Goal: Contribute content: Add original content to the website for others to see

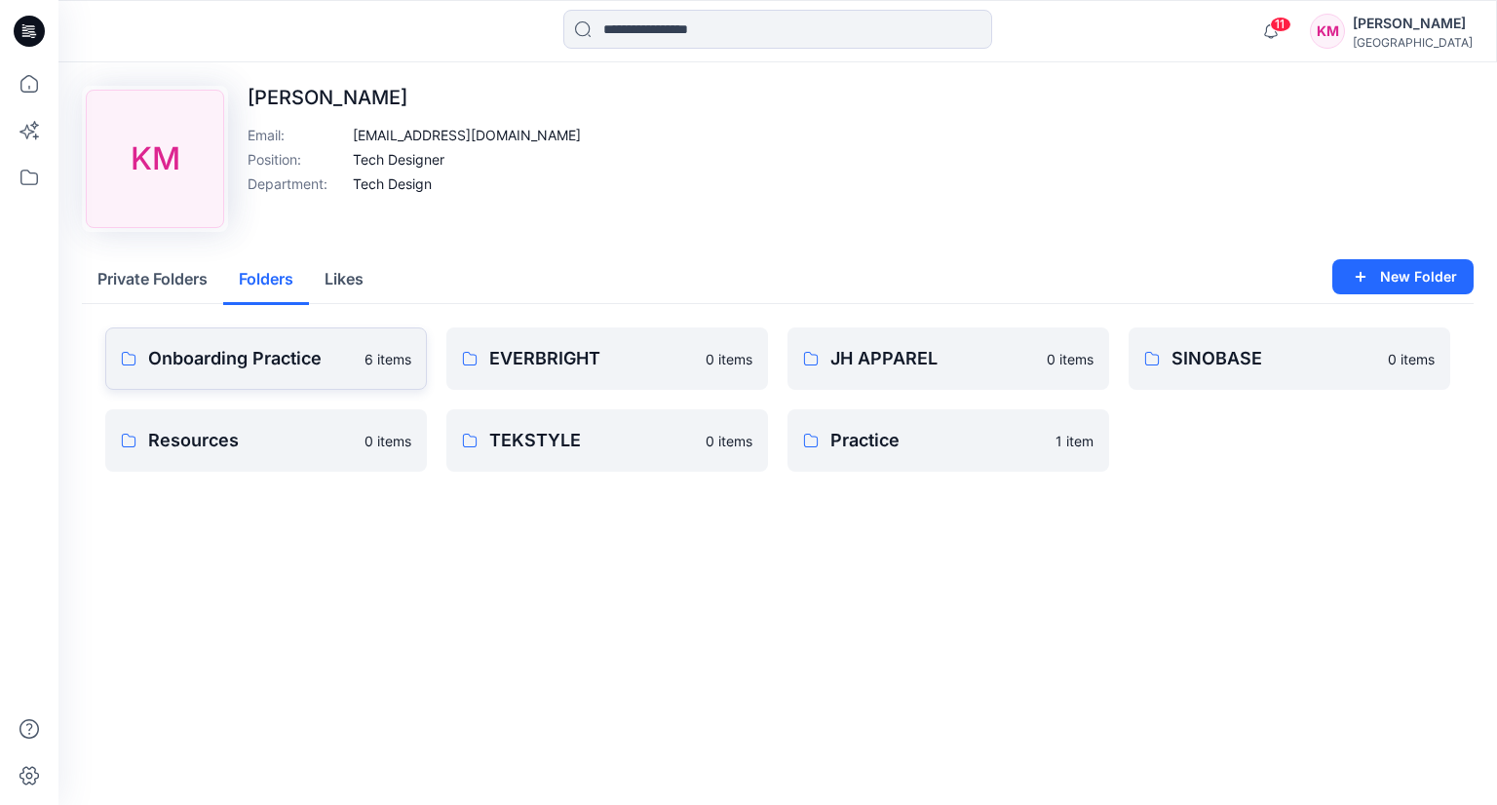
click at [307, 348] on p "Onboarding Practice" at bounding box center [250, 358] width 205 height 27
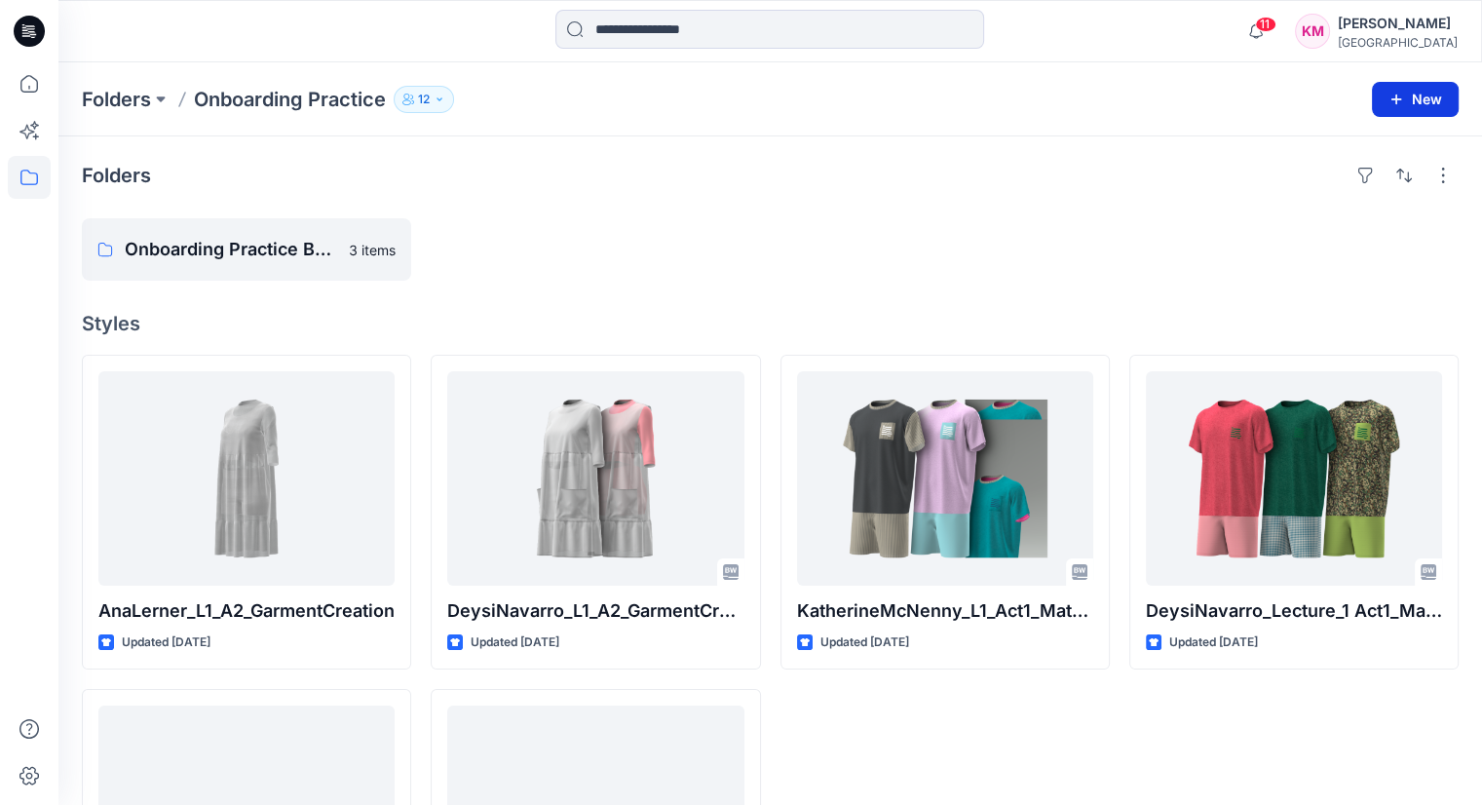
click at [1422, 104] on button "New" at bounding box center [1415, 99] width 87 height 35
click at [1352, 184] on p "New Folder" at bounding box center [1358, 184] width 72 height 20
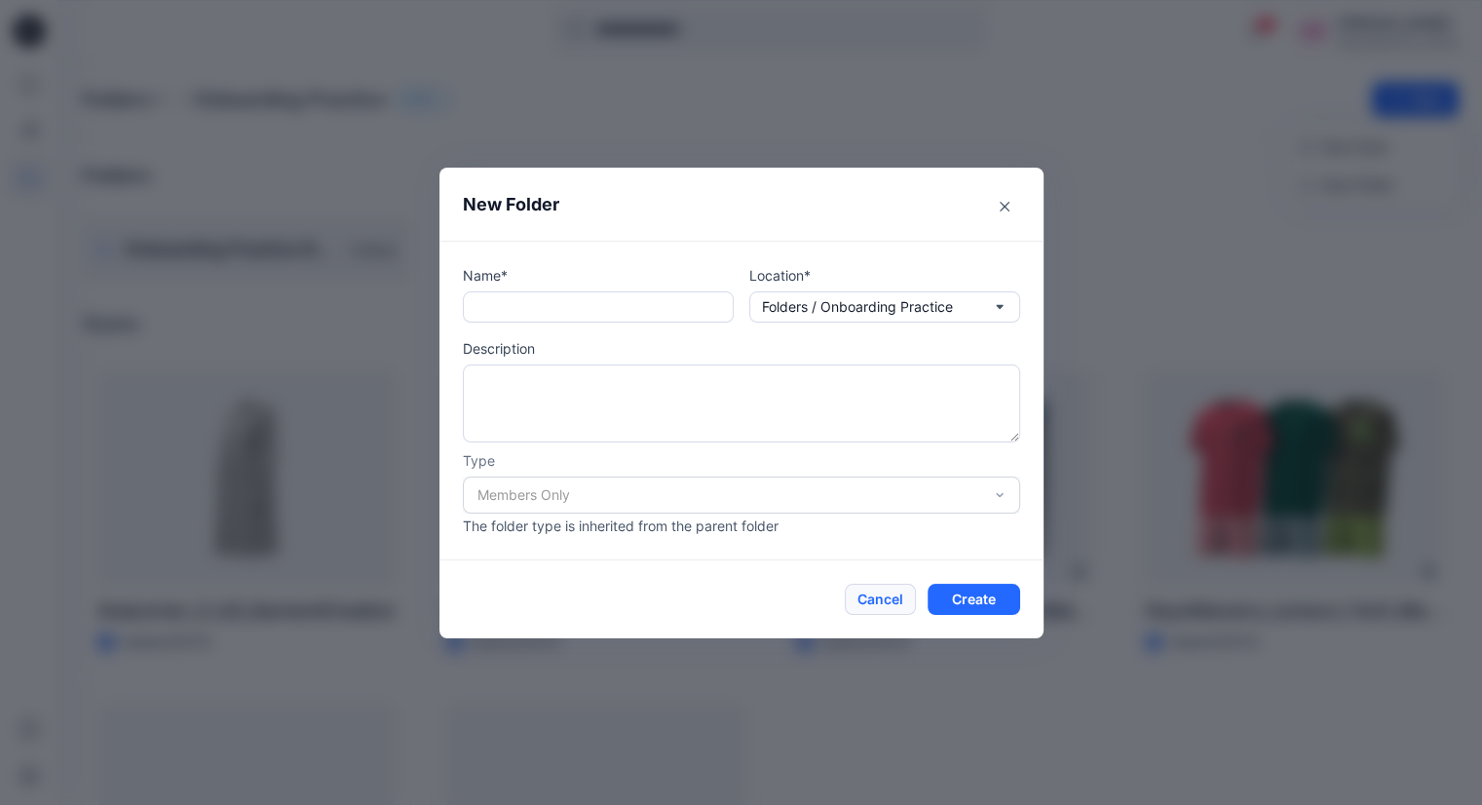
click at [896, 604] on button "Cancel" at bounding box center [880, 599] width 71 height 31
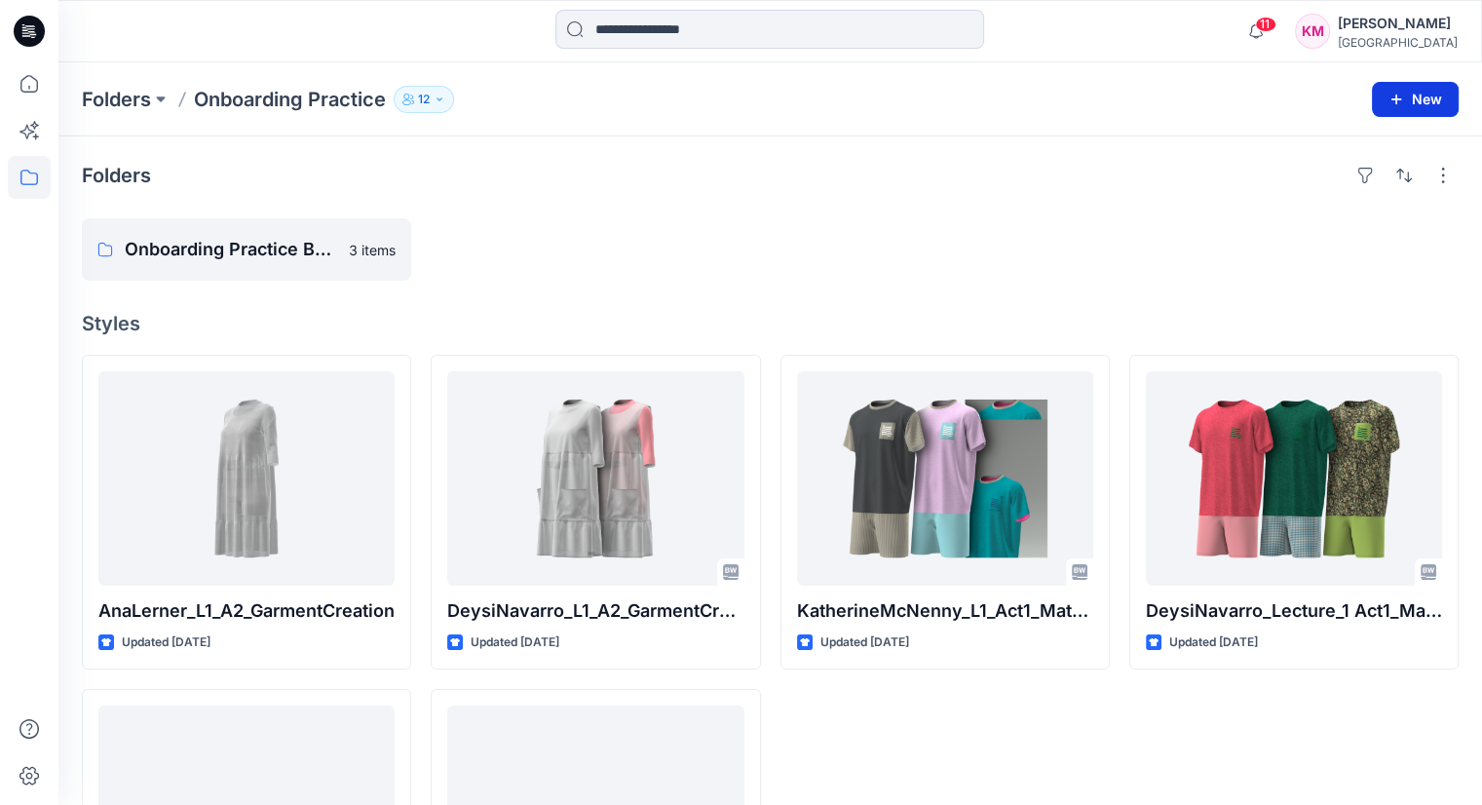
click at [1428, 97] on button "New" at bounding box center [1415, 99] width 87 height 35
click at [1297, 145] on button "New Style" at bounding box center [1371, 147] width 168 height 39
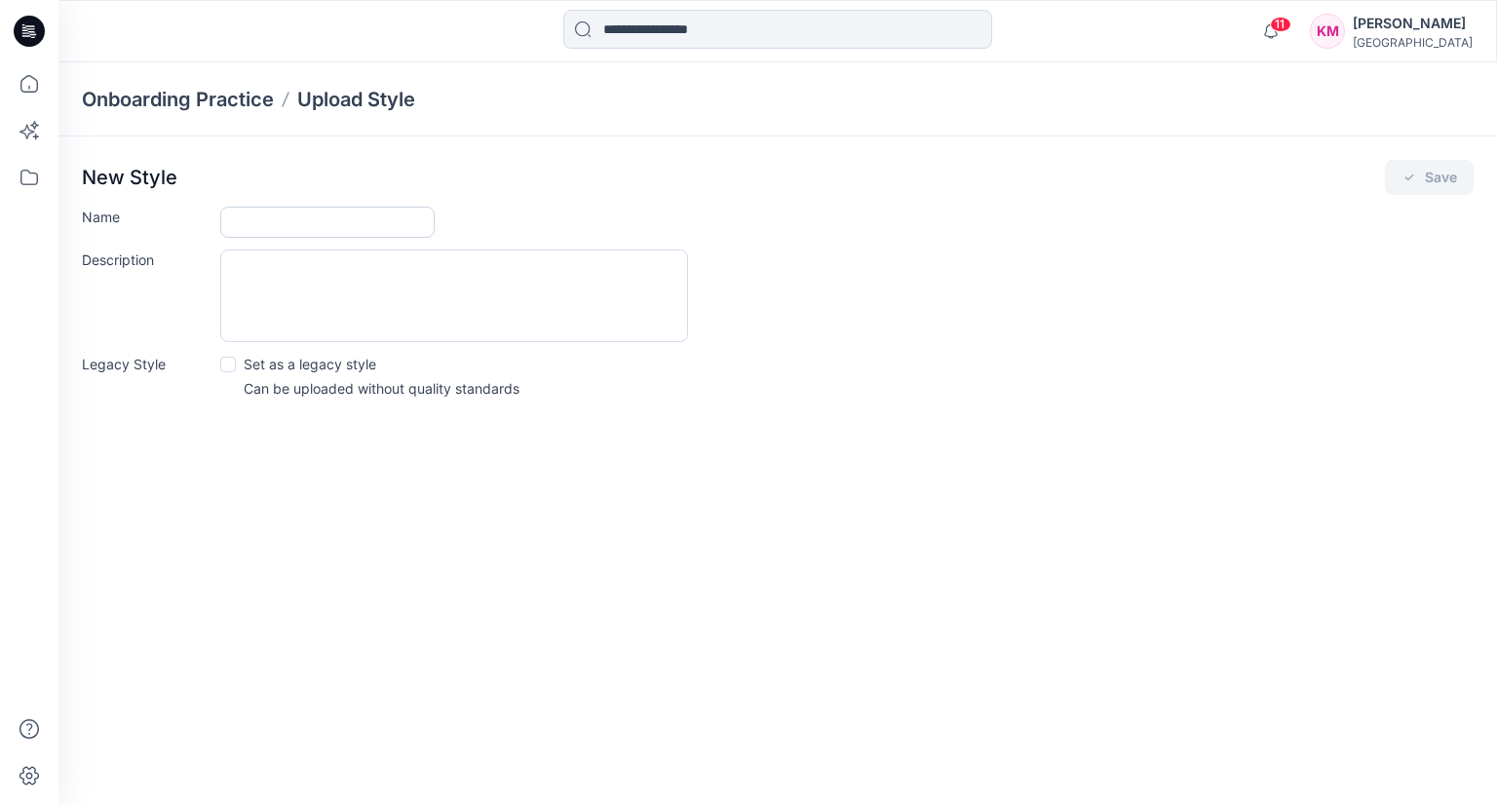
click at [264, 227] on input "Name" at bounding box center [327, 222] width 214 height 31
type input "**********"
click at [315, 285] on textarea "Description" at bounding box center [454, 295] width 468 height 93
type textarea "**********"
click at [1438, 177] on button "Save" at bounding box center [1429, 177] width 89 height 35
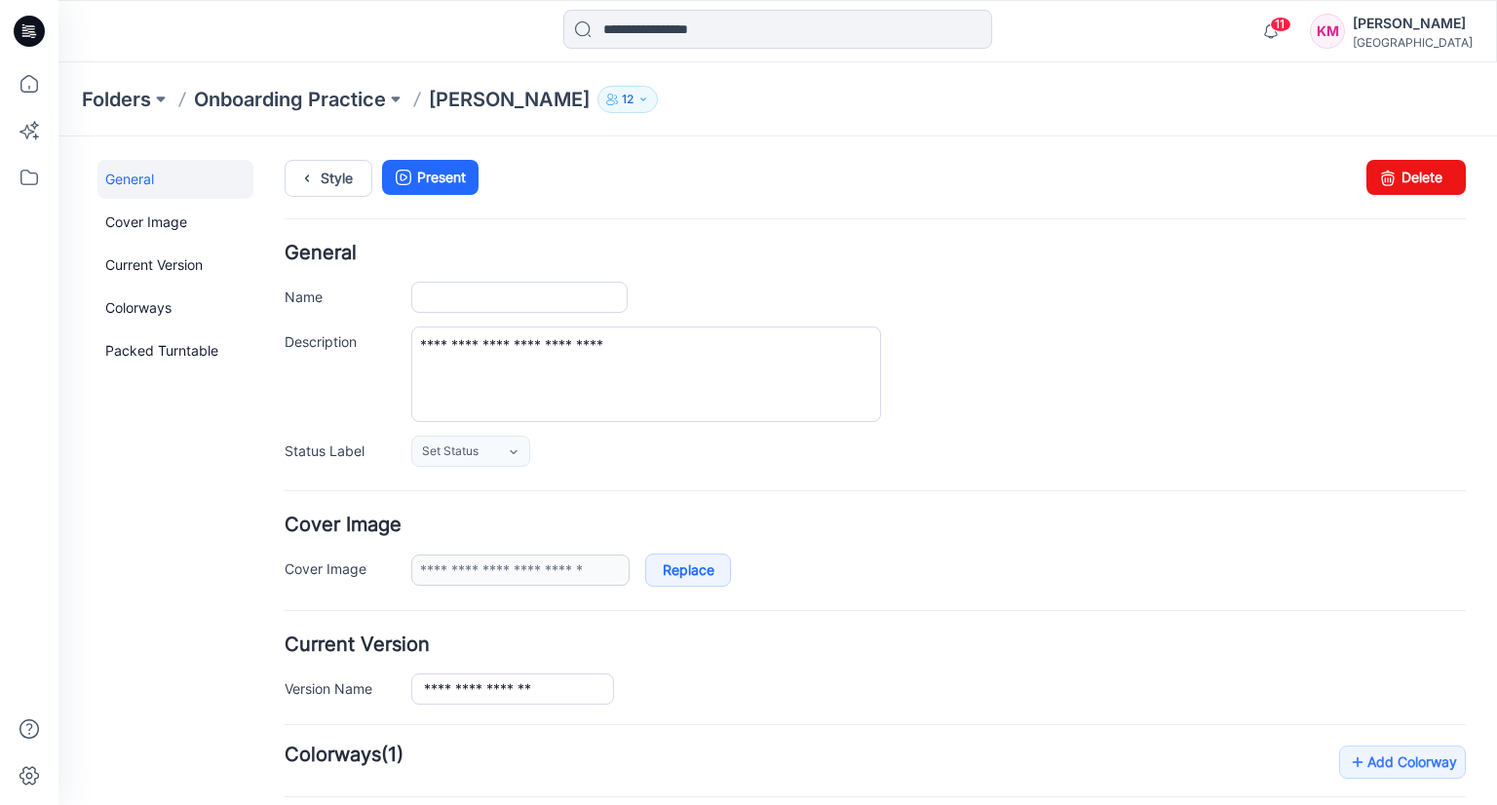
type input "**********"
drag, startPoint x: 1480, startPoint y: 149, endPoint x: 1492, endPoint y: 328, distance: 179.7
click at [1492, 328] on html "< Back 11 [PERSON_NAME] Profile [PERSON_NAME] Personal Settings Notification Pr…" at bounding box center [777, 691] width 1438 height 1111
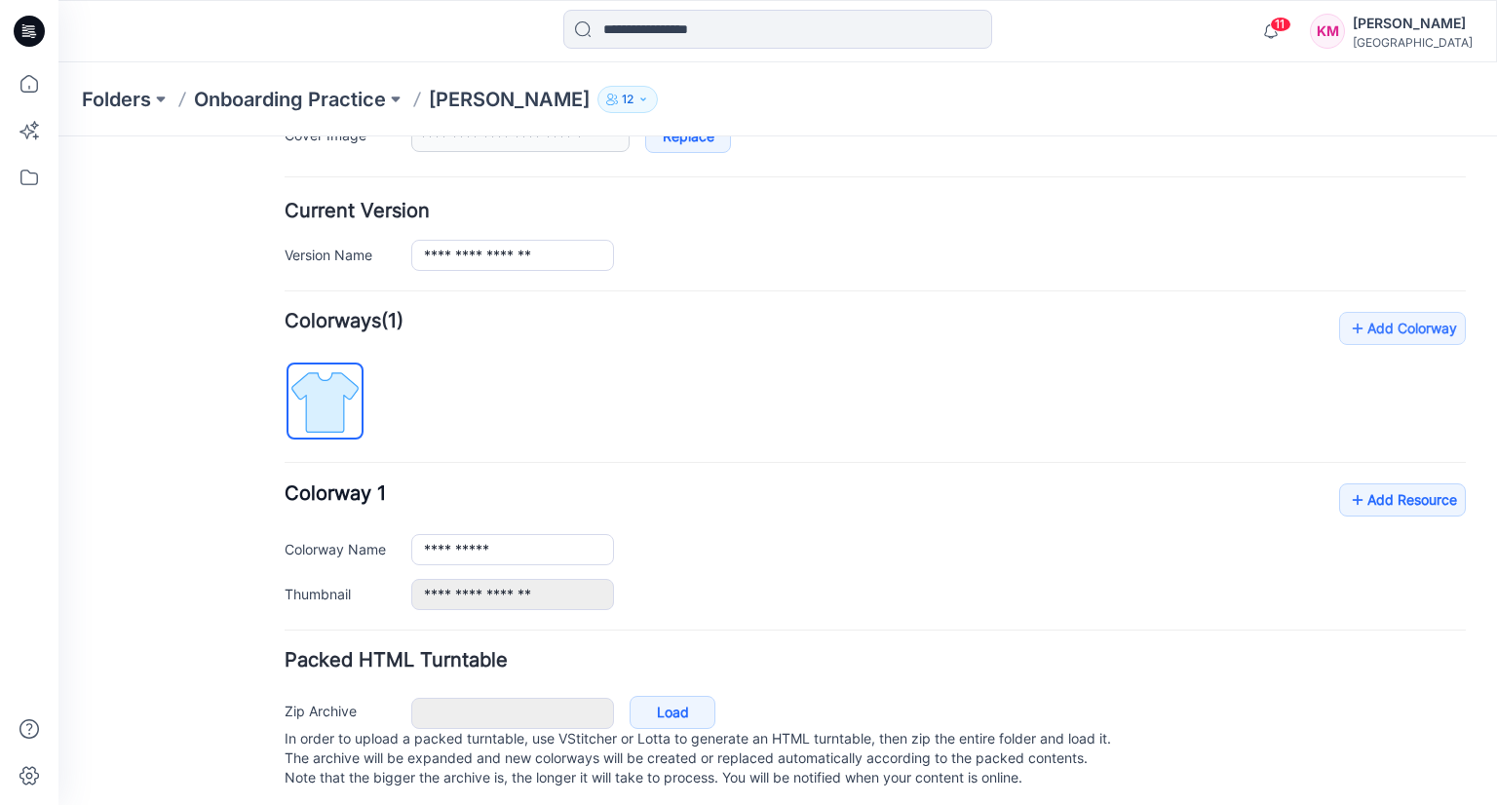
scroll to position [458, 0]
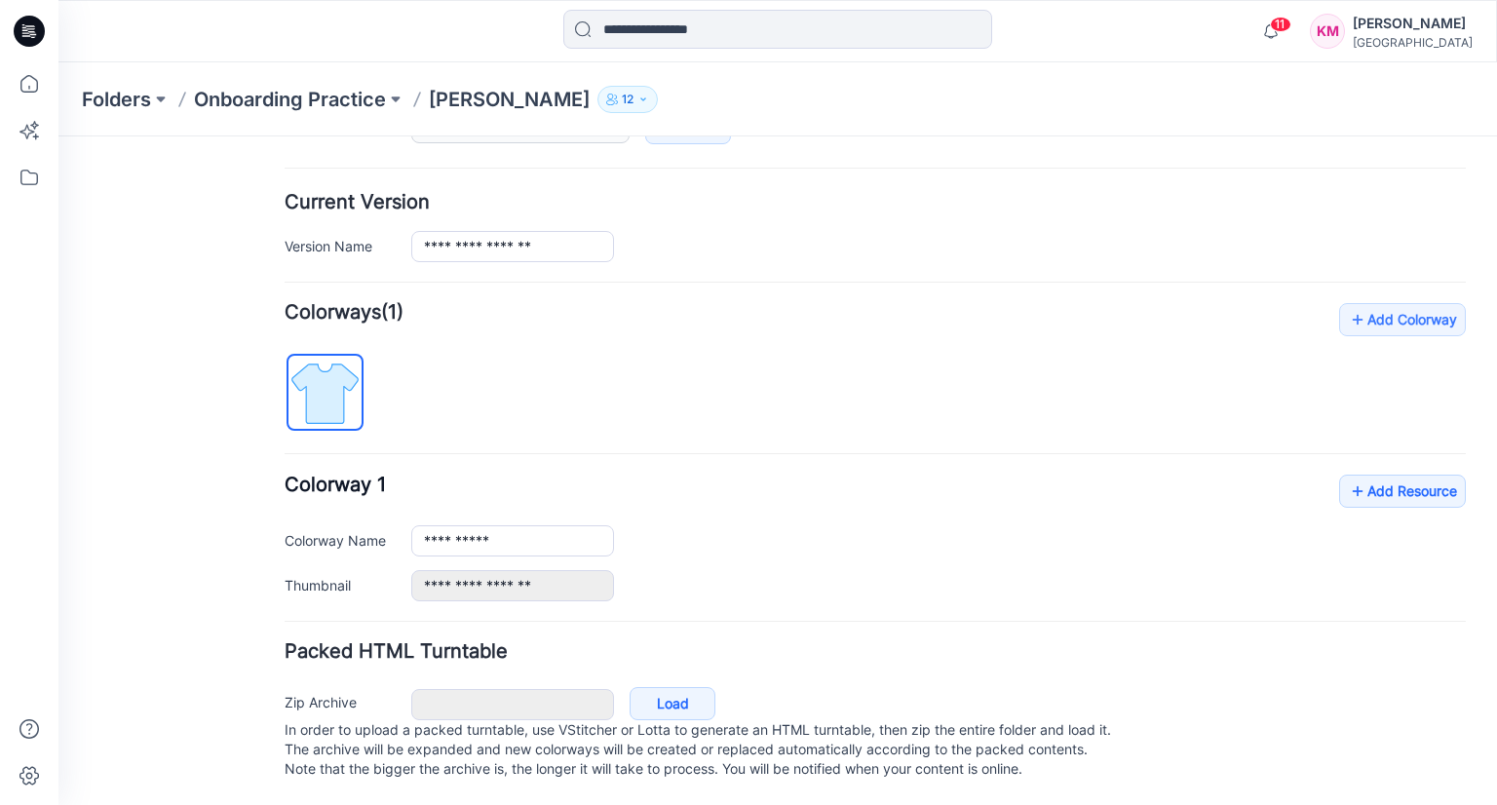
drag, startPoint x: 697, startPoint y: 356, endPoint x: 1481, endPoint y: 282, distance: 787.9
click at [720, 361] on div "**********" at bounding box center [875, 452] width 1181 height 298
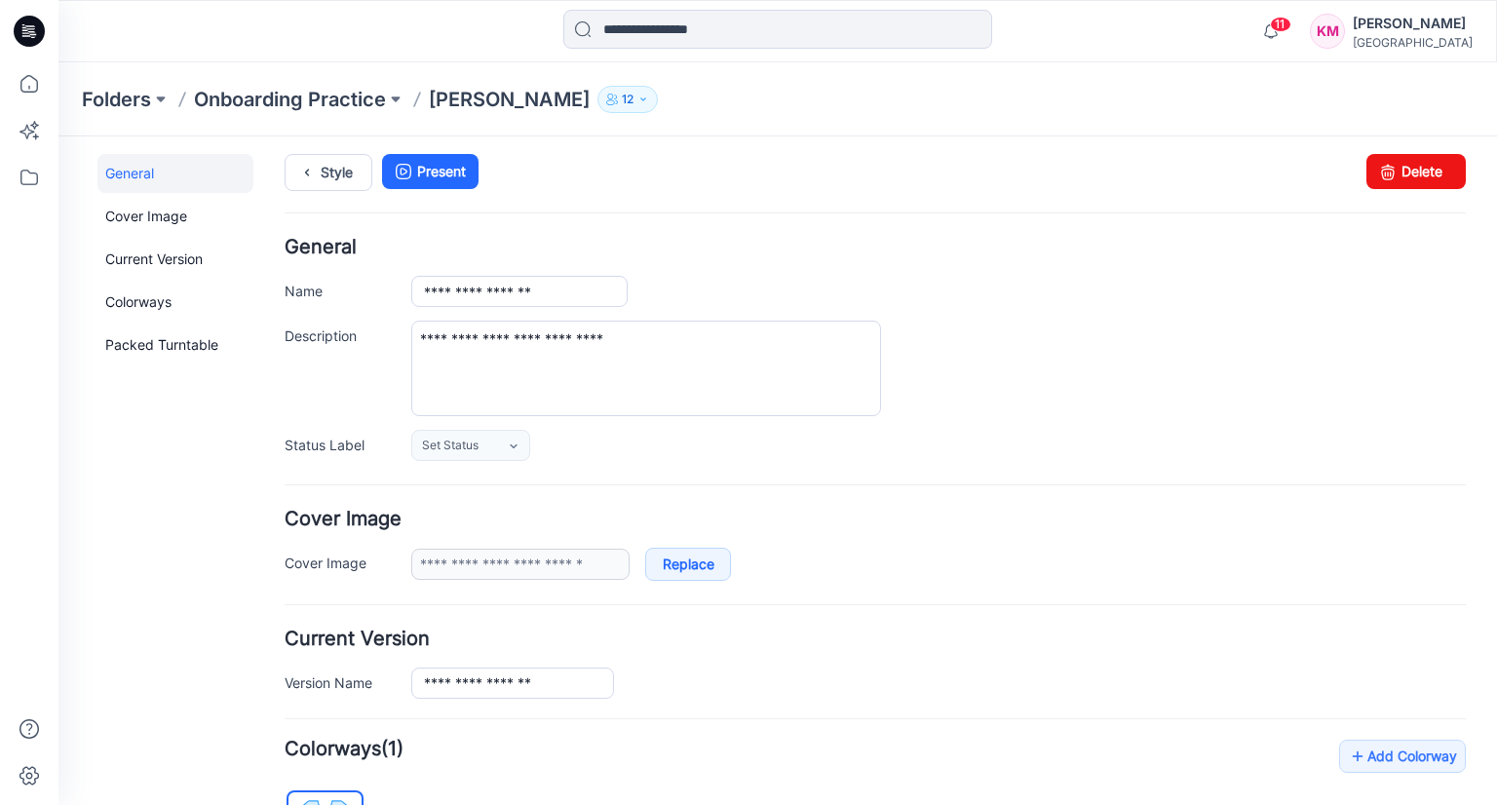
scroll to position [0, 0]
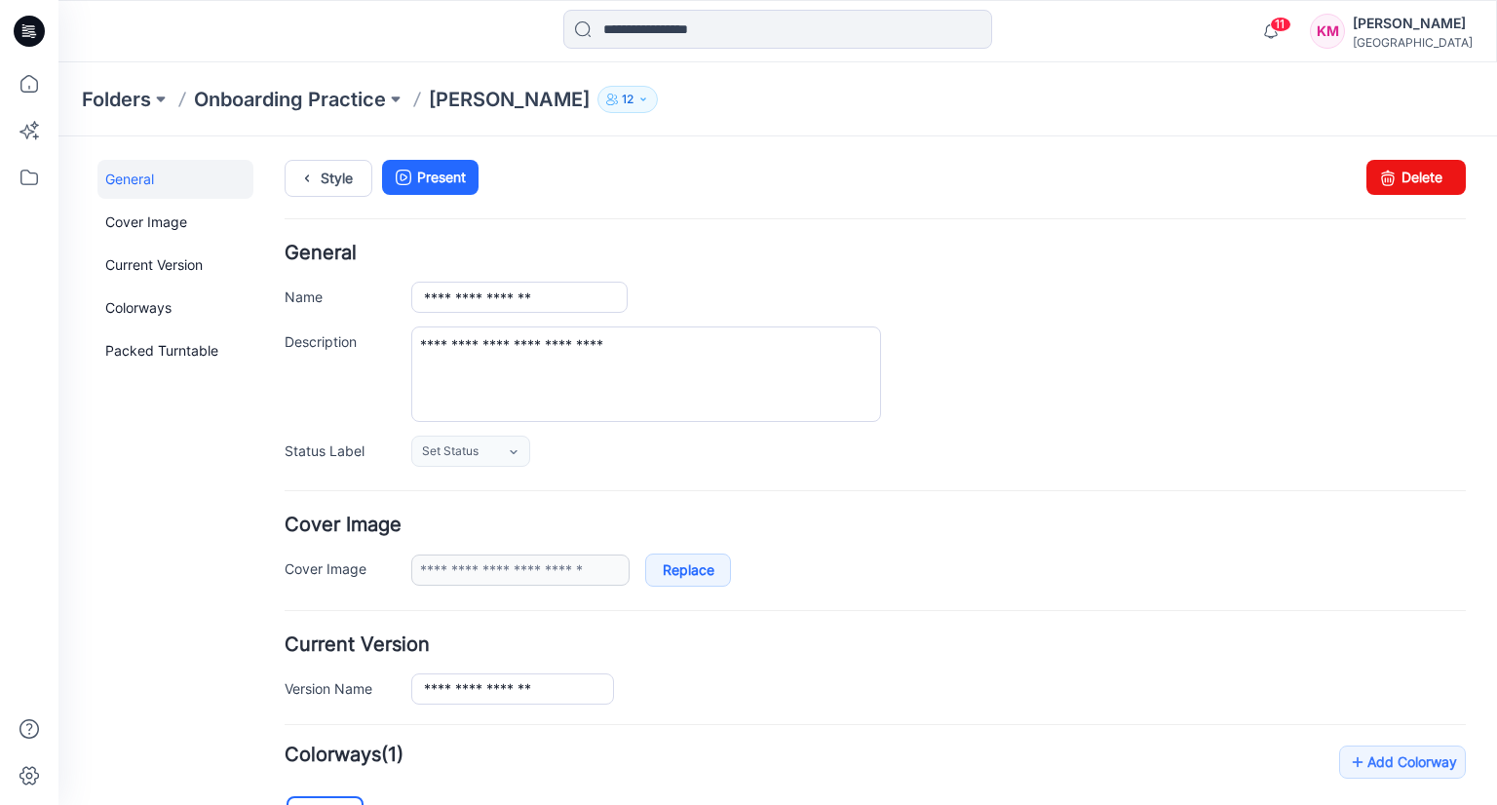
drag, startPoint x: 1484, startPoint y: 449, endPoint x: 1506, endPoint y: 141, distance: 308.7
click at [1352, 32] on div "[PERSON_NAME]" at bounding box center [1412, 23] width 120 height 23
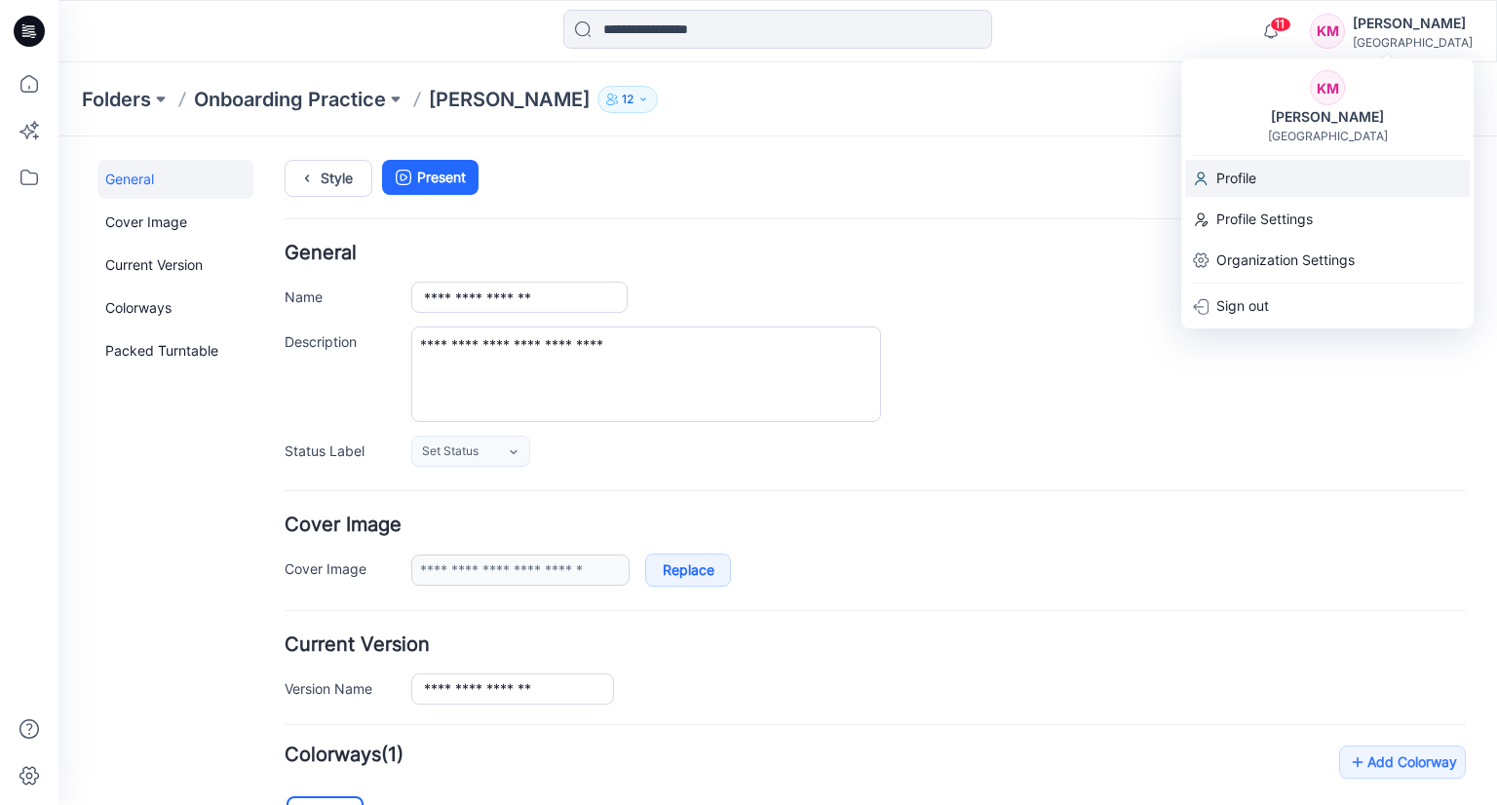
click at [1227, 172] on p "Profile" at bounding box center [1236, 178] width 40 height 37
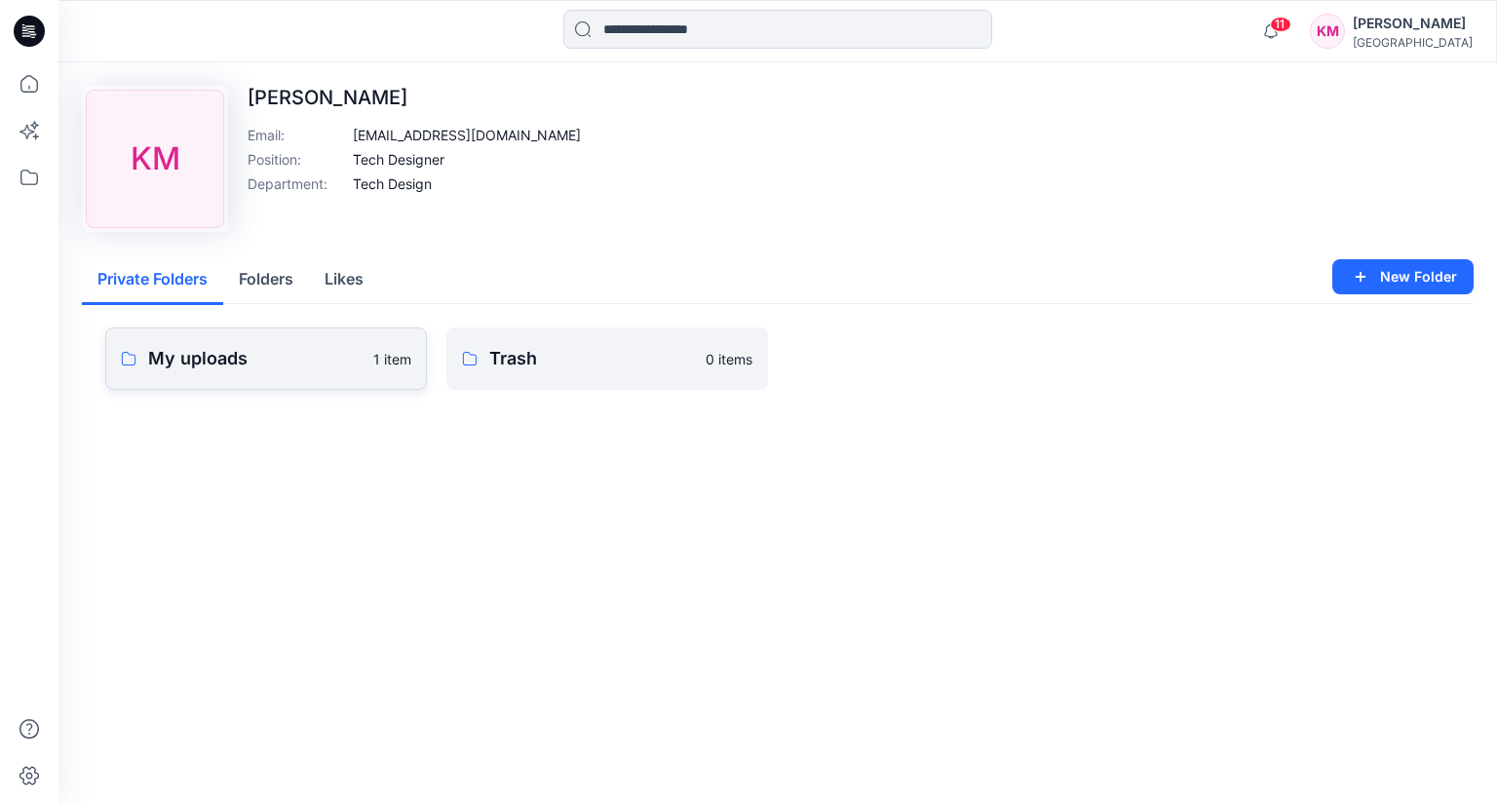
click at [298, 345] on p "My uploads" at bounding box center [254, 358] width 213 height 27
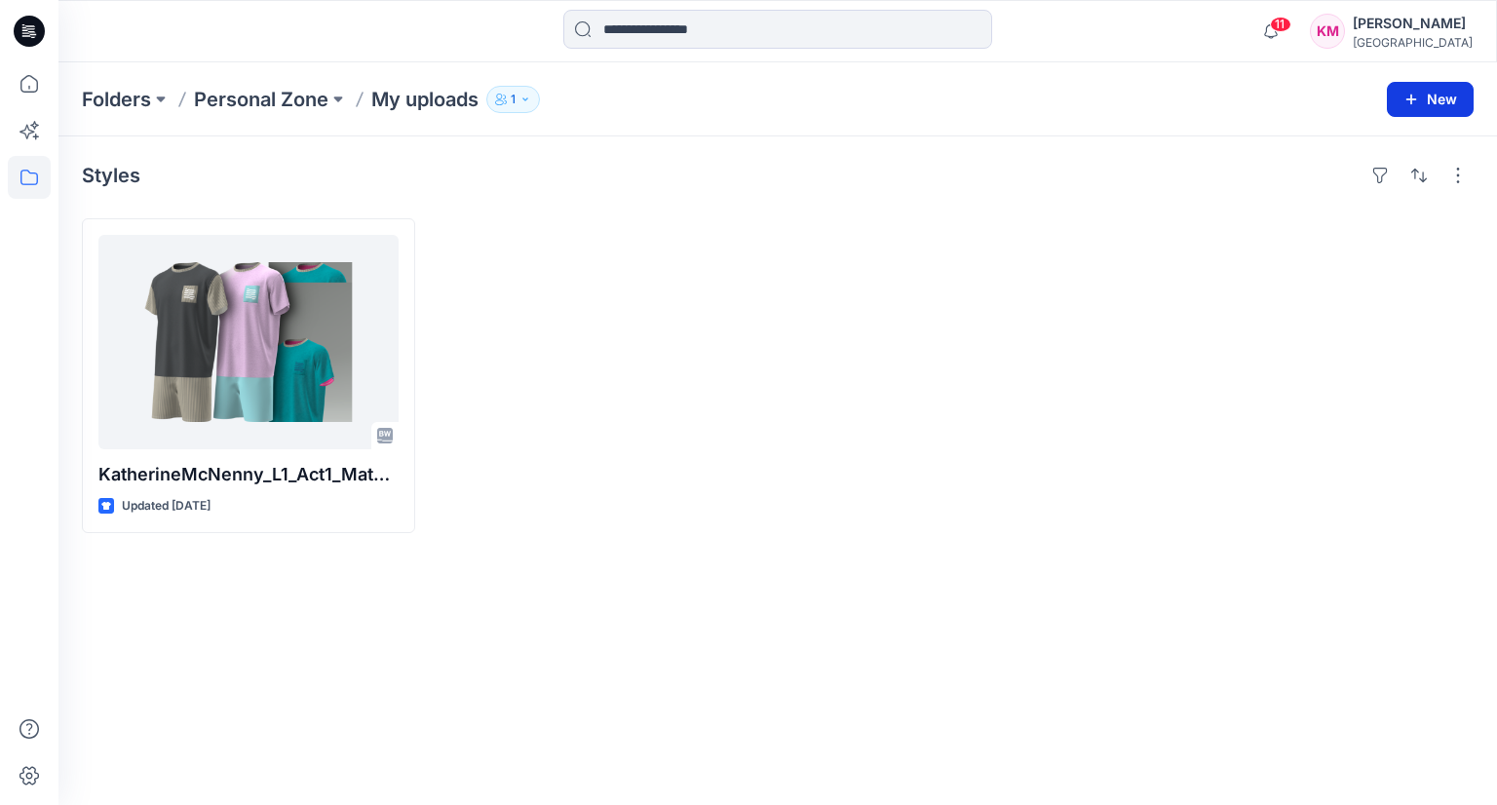
click at [1431, 106] on button "New" at bounding box center [1430, 99] width 87 height 35
click at [1409, 188] on p "New Folder" at bounding box center [1373, 184] width 72 height 20
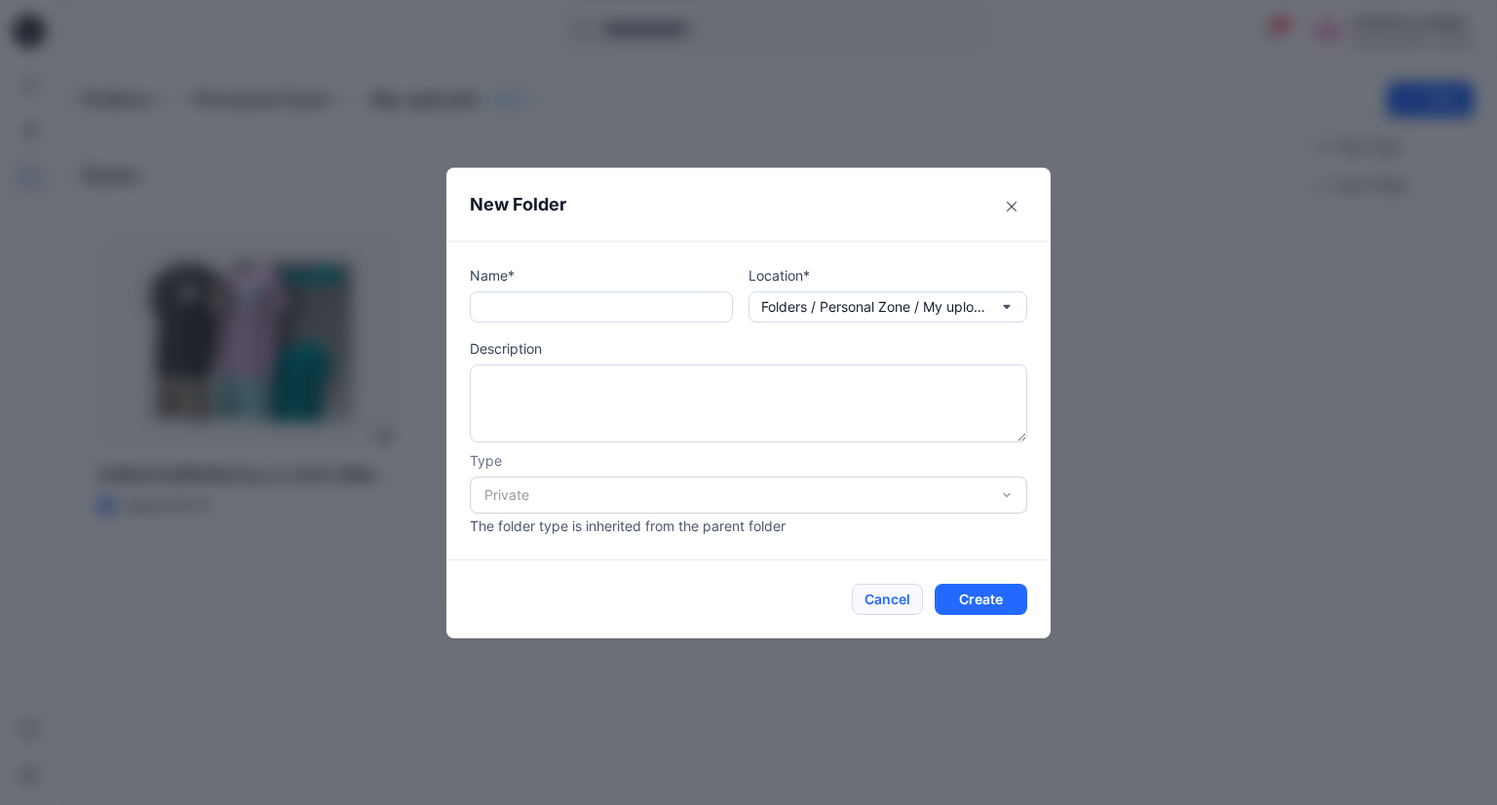
click at [878, 609] on button "Cancel" at bounding box center [887, 599] width 71 height 31
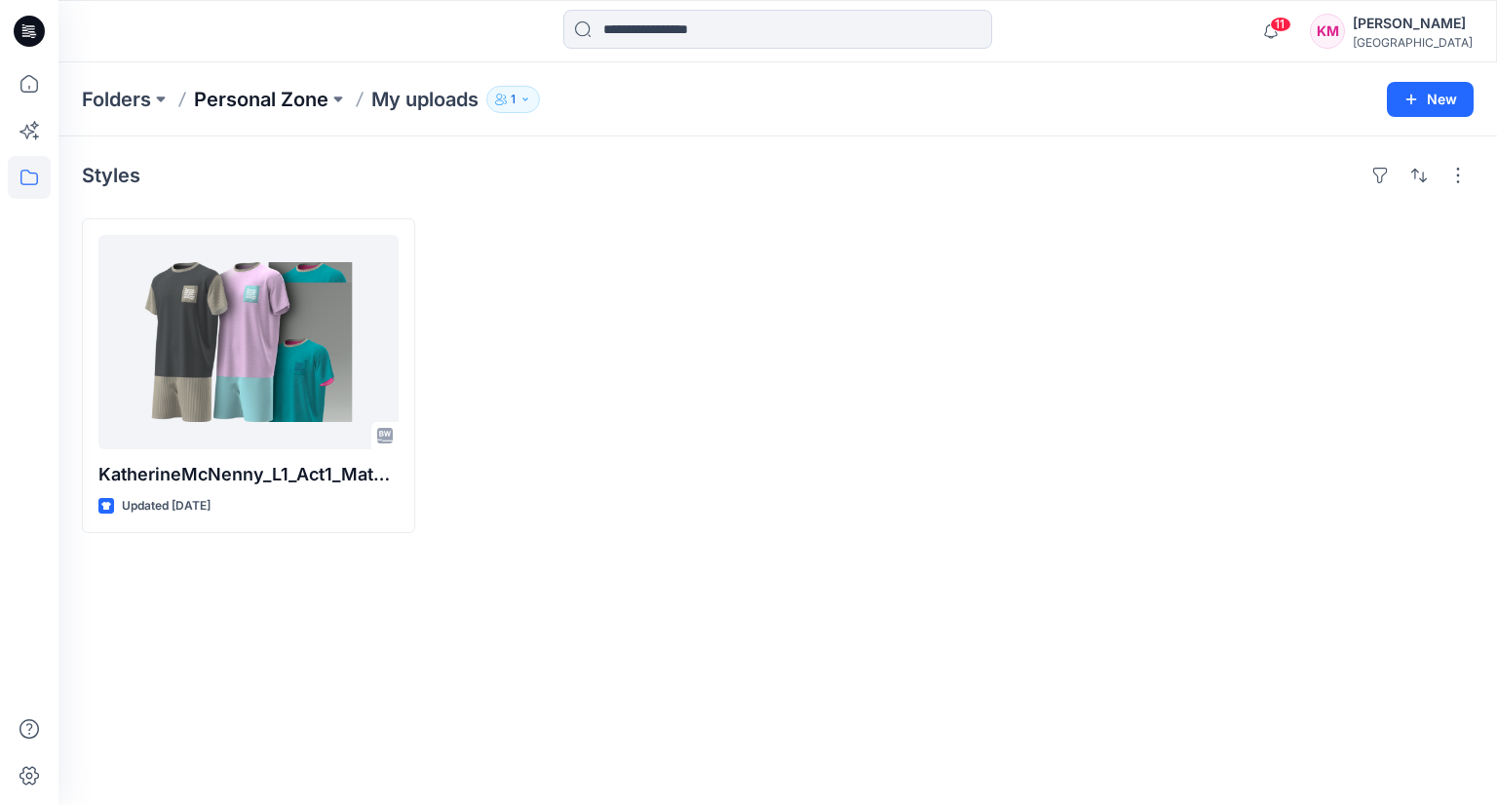
click at [273, 101] on p "Personal Zone" at bounding box center [261, 99] width 134 height 27
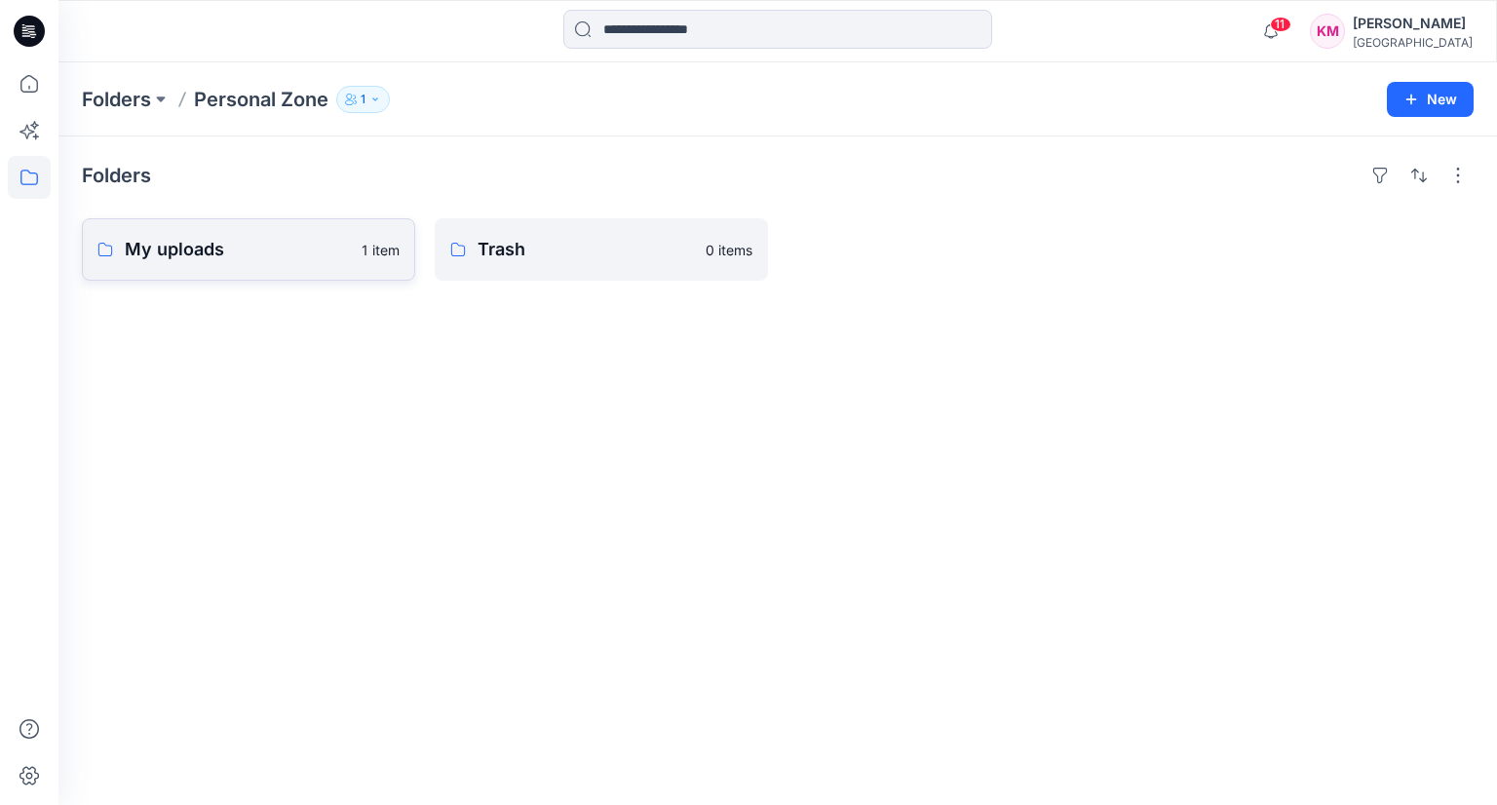
click at [115, 249] on link "My uploads 1 item" at bounding box center [248, 249] width 333 height 62
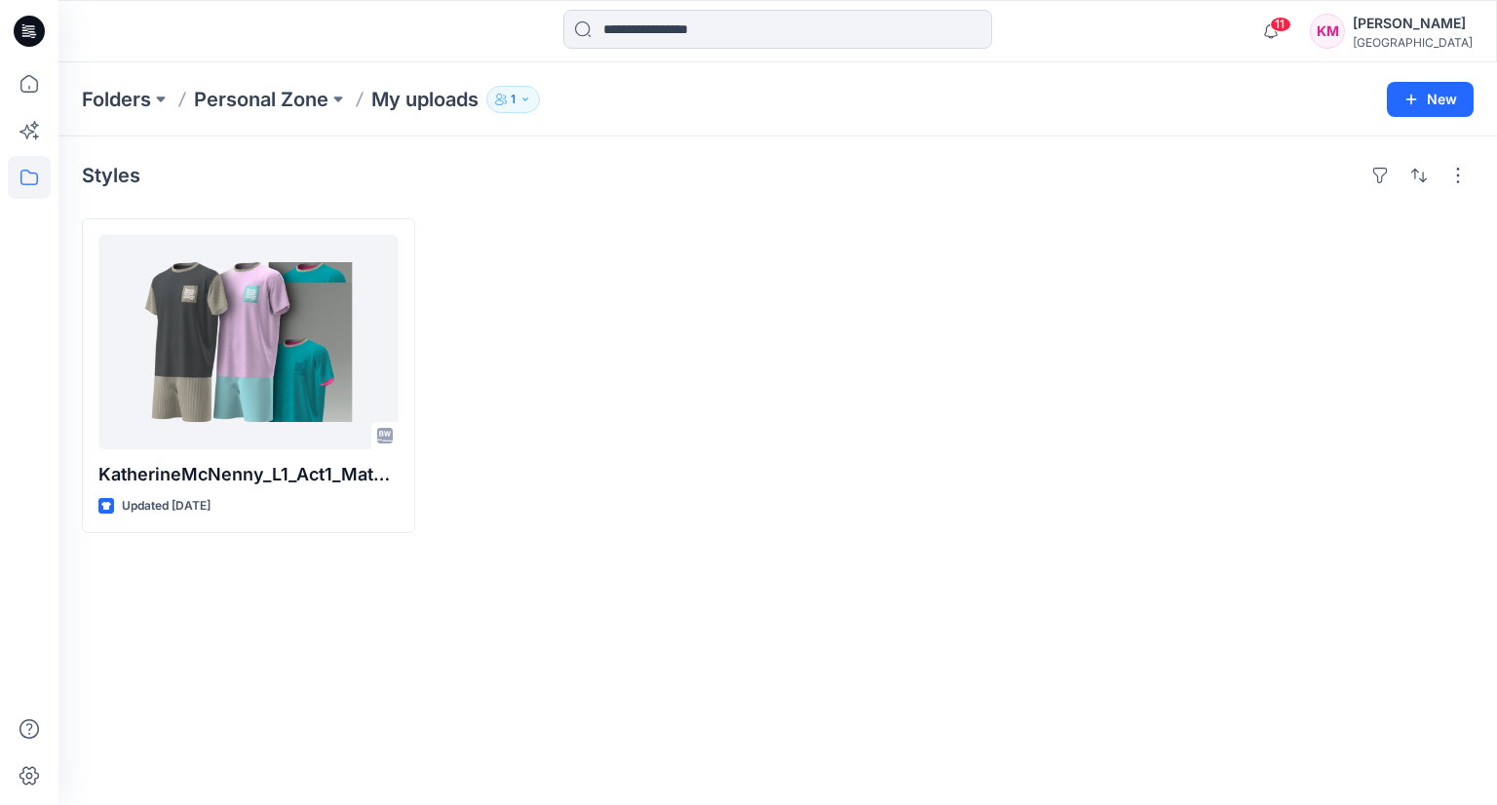
click at [702, 616] on div "Styles KatherineMcNenny_L1_Act1_MaterialStudy Updated [DATE]" at bounding box center [777, 470] width 1438 height 668
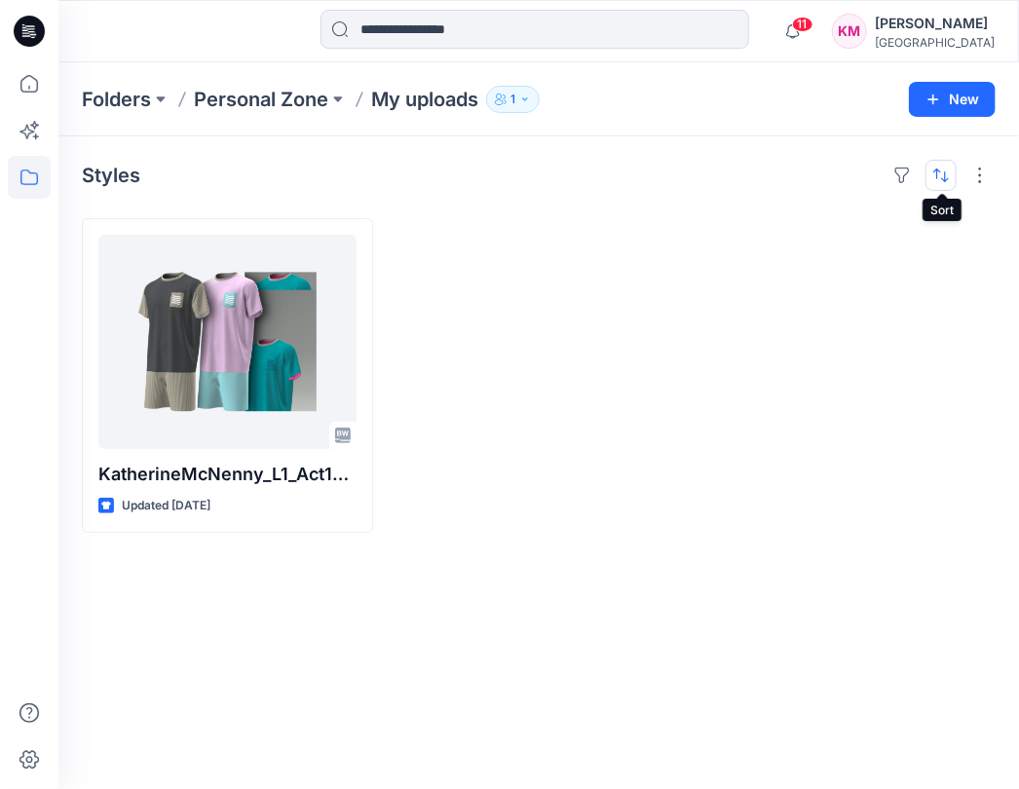
click at [936, 169] on button "button" at bounding box center [941, 175] width 31 height 31
click at [979, 173] on button "button" at bounding box center [980, 175] width 31 height 31
click at [883, 162] on div "Styles Layout Grid Large Grid Folder View Compact Card Card View Card Info Tags" at bounding box center [539, 175] width 914 height 31
click at [908, 181] on button "button" at bounding box center [902, 175] width 31 height 31
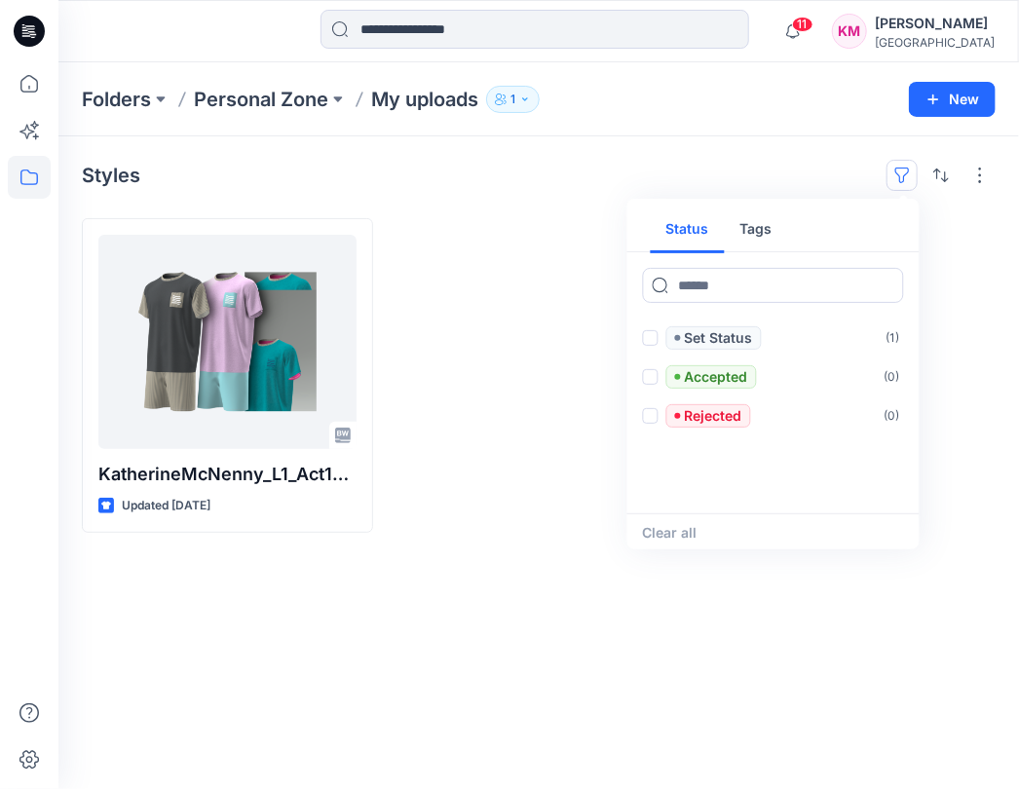
click at [513, 273] on div at bounding box center [538, 375] width 291 height 315
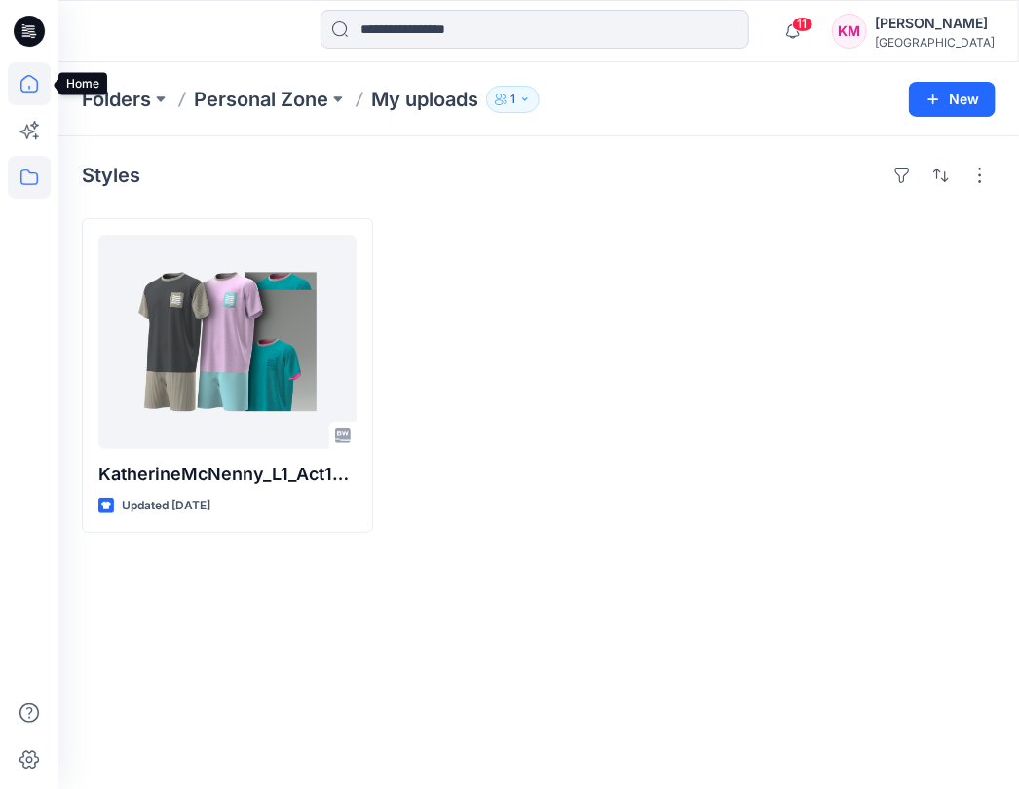
click at [28, 76] on icon at bounding box center [29, 83] width 43 height 43
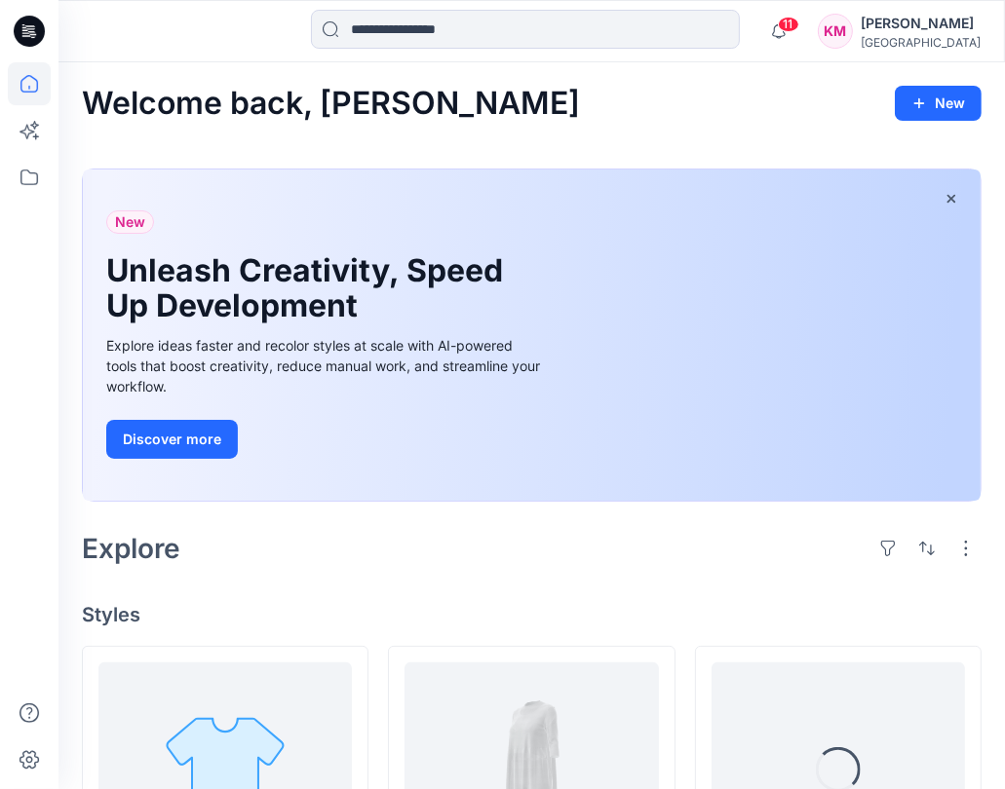
click at [904, 23] on div "[PERSON_NAME]" at bounding box center [920, 23] width 120 height 23
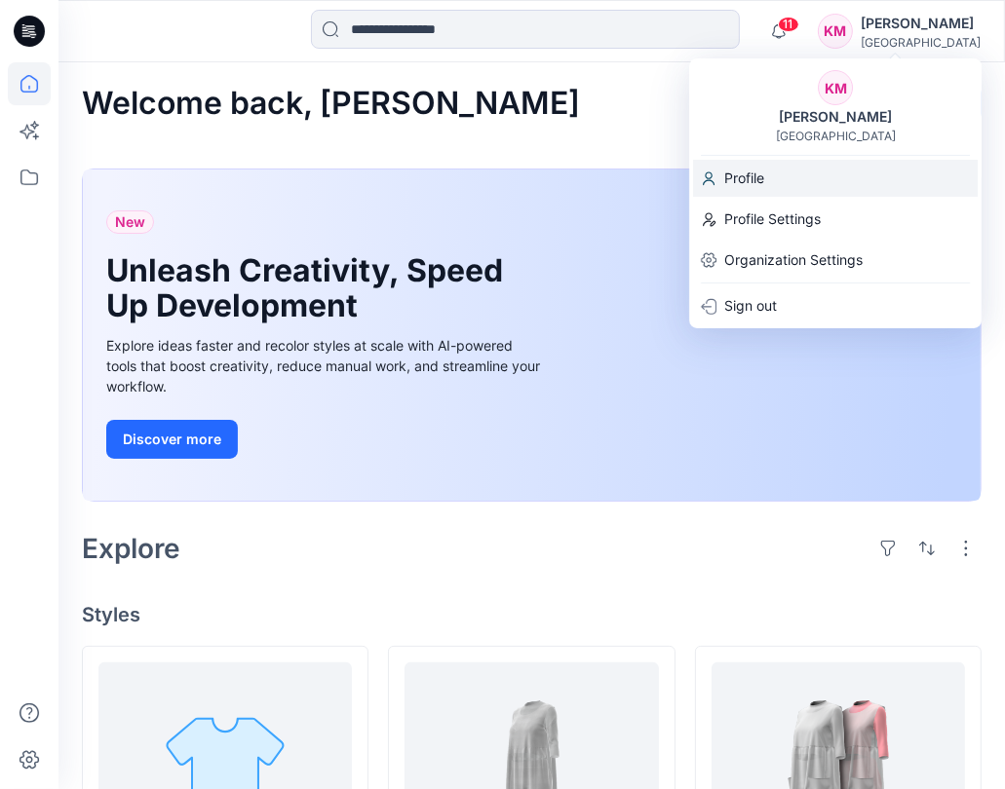
click at [782, 173] on div "Profile" at bounding box center [835, 178] width 285 height 37
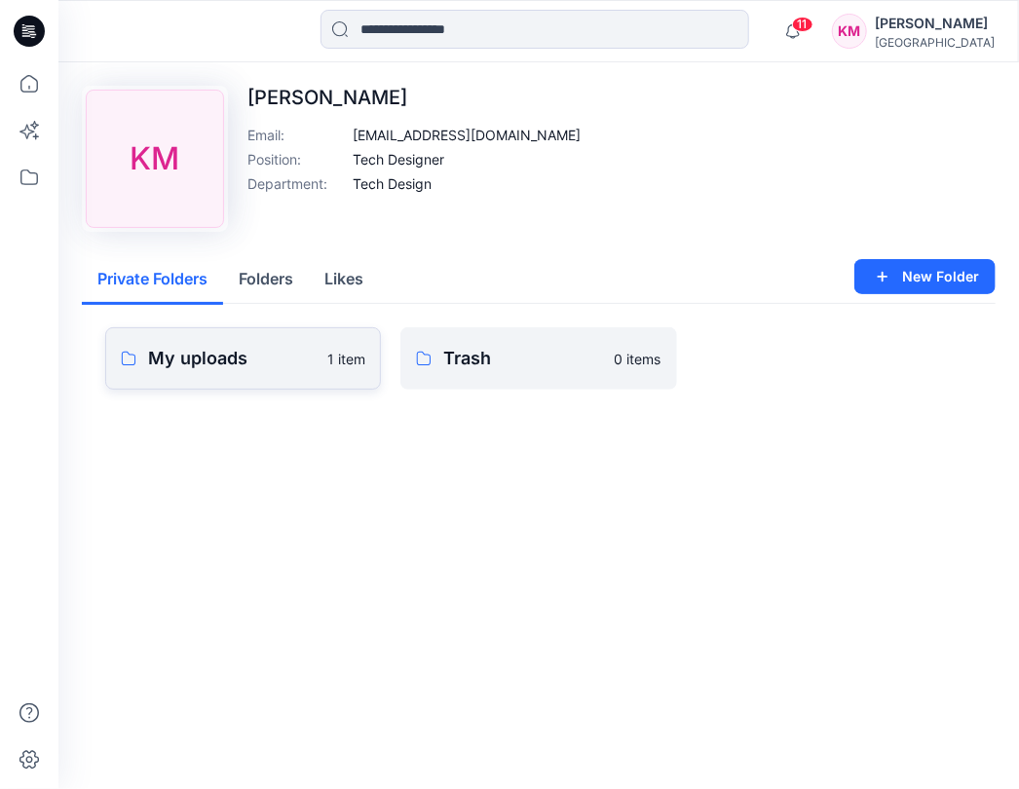
click at [276, 358] on p "My uploads" at bounding box center [232, 358] width 168 height 27
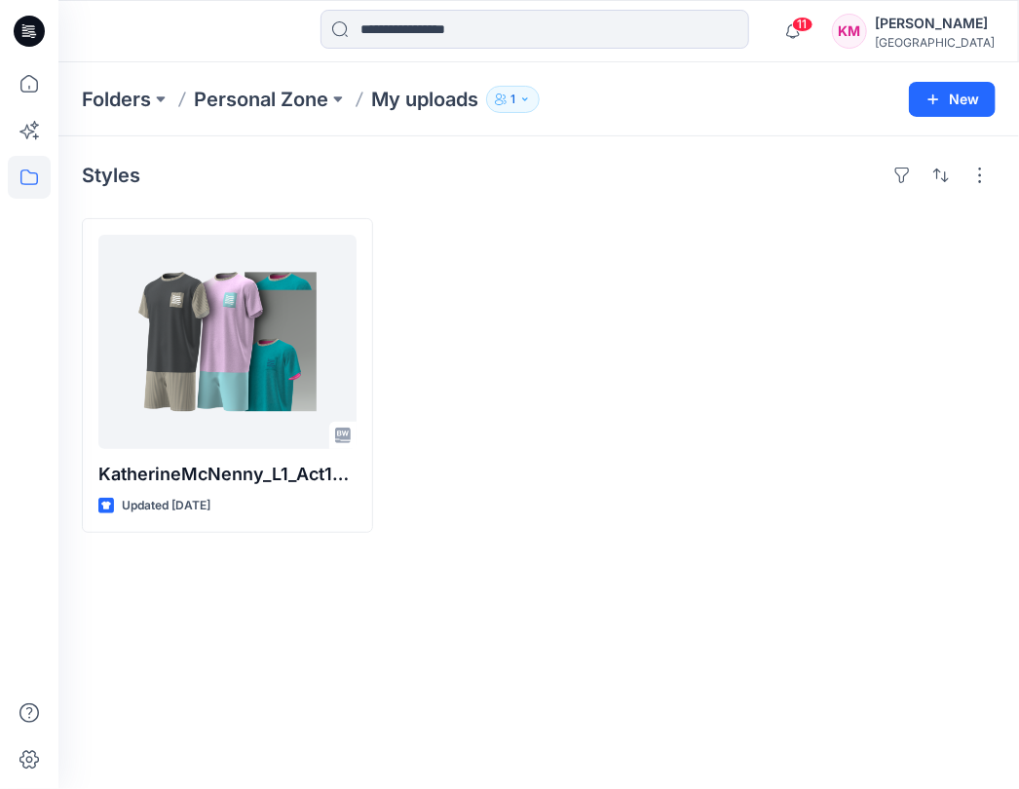
click at [496, 247] on div at bounding box center [538, 375] width 291 height 315
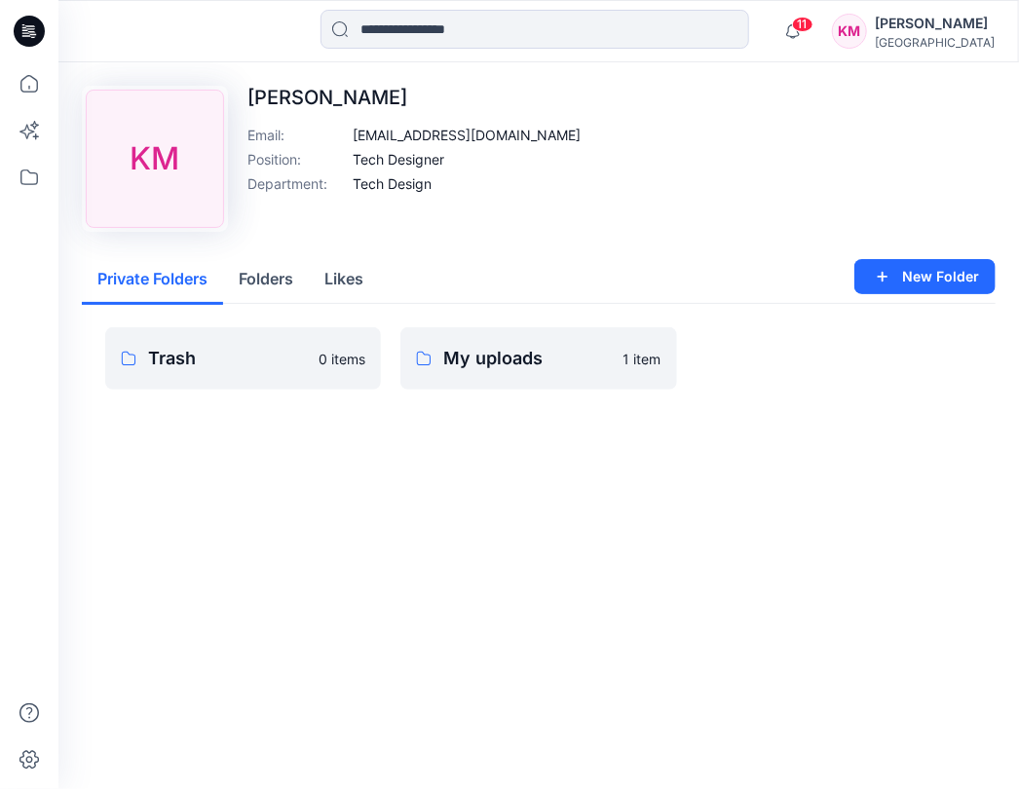
click at [257, 284] on button "Folders" at bounding box center [266, 280] width 86 height 50
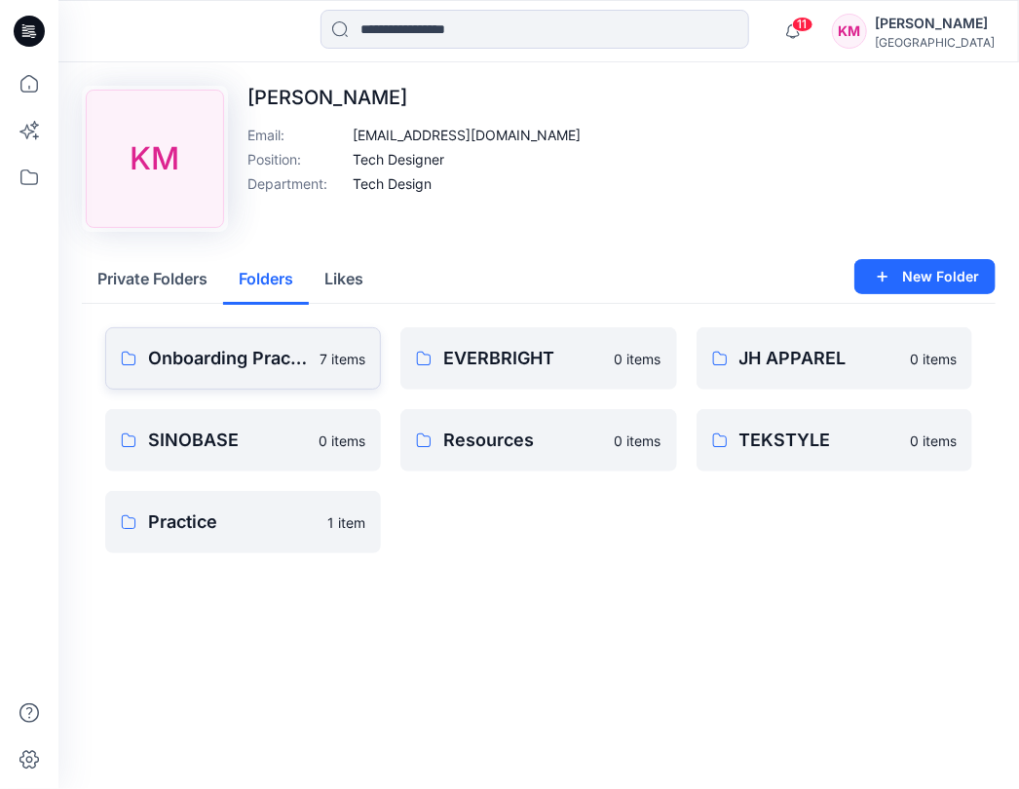
click at [277, 349] on p "Onboarding Practice" at bounding box center [228, 358] width 160 height 27
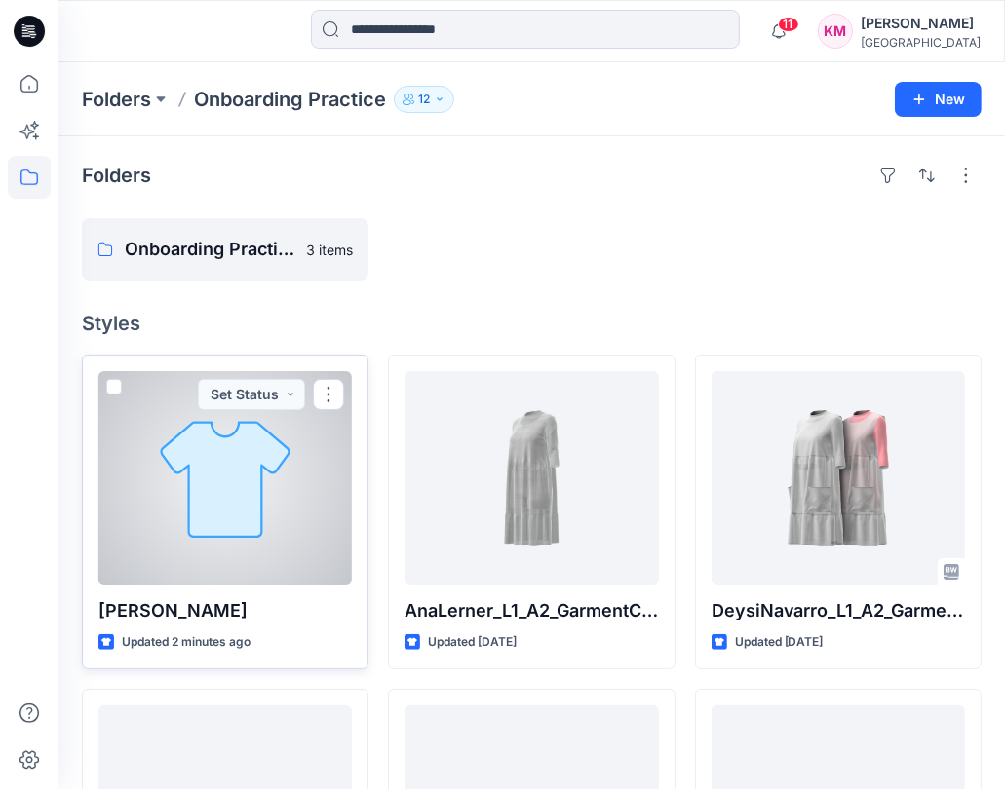
click at [258, 440] on div at bounding box center [224, 478] width 253 height 214
click at [331, 385] on button "button" at bounding box center [328, 394] width 31 height 31
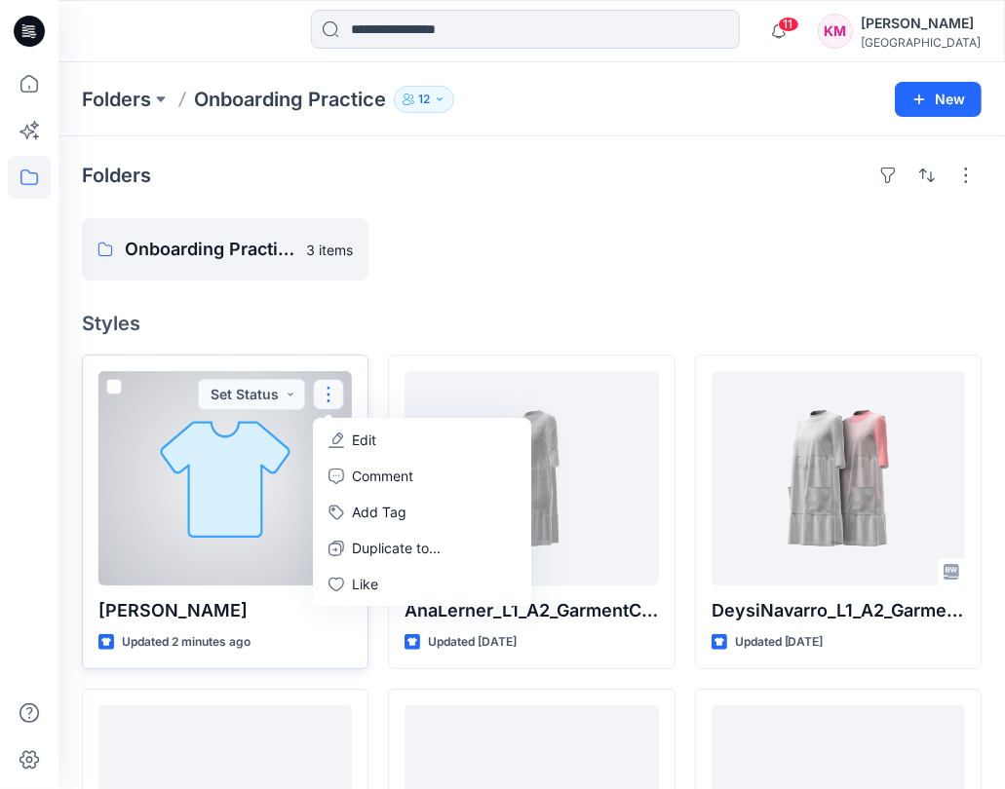
click at [199, 508] on div at bounding box center [224, 478] width 253 height 214
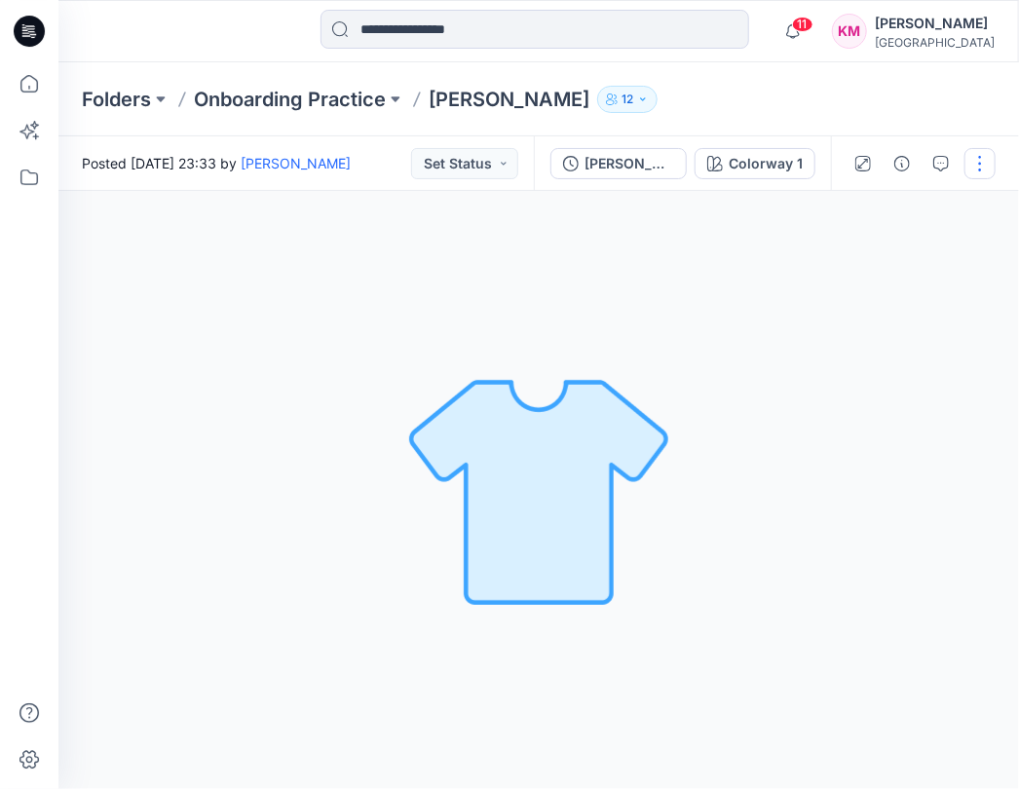
click at [978, 159] on button "button" at bounding box center [980, 163] width 31 height 31
click at [727, 239] on div "Colorway 1 Loading... Material Properties Loading..." at bounding box center [538, 490] width 961 height 598
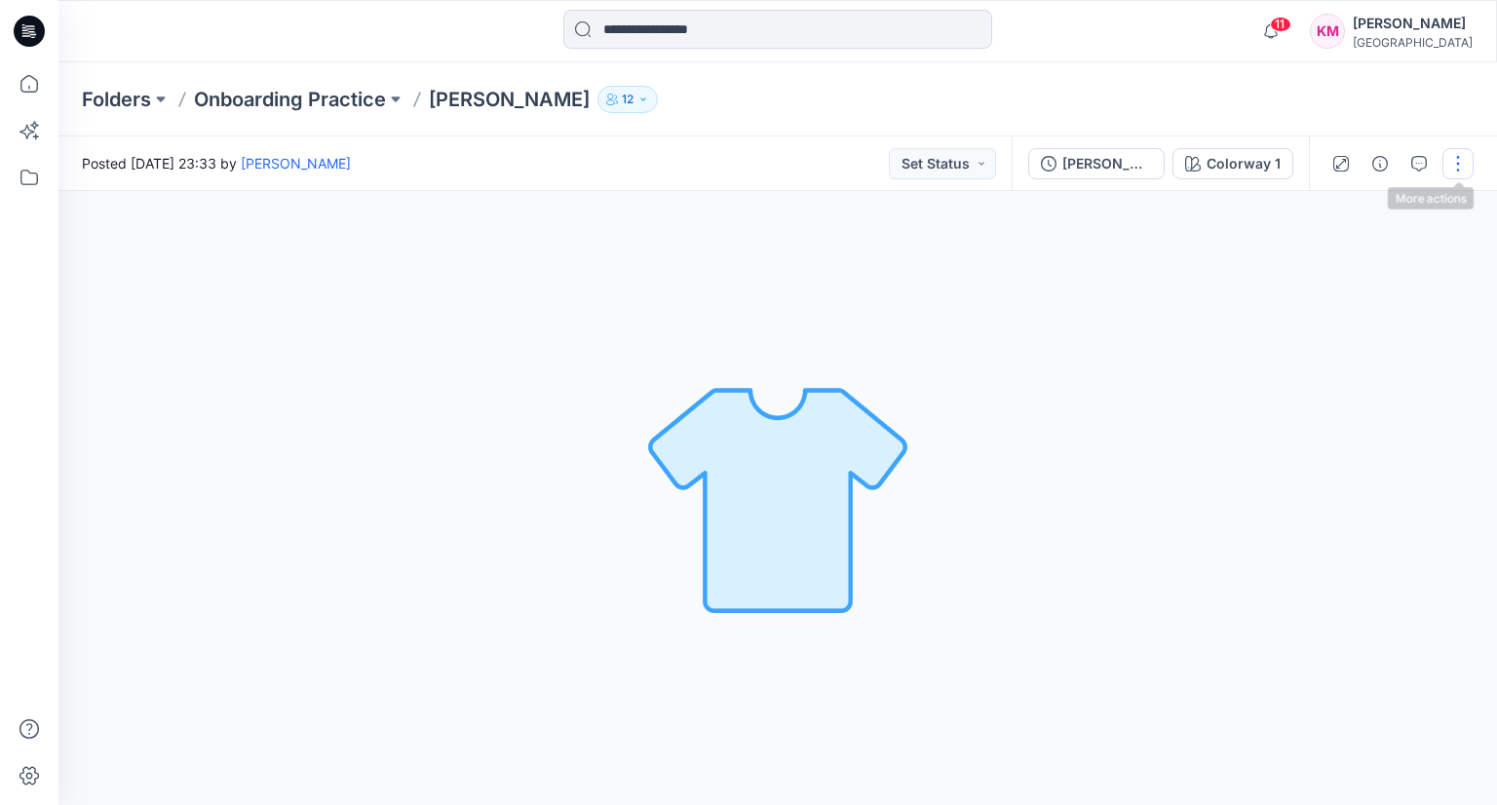
click at [1462, 161] on button "button" at bounding box center [1457, 163] width 31 height 31
click at [1377, 246] on button "Edit" at bounding box center [1375, 264] width 179 height 36
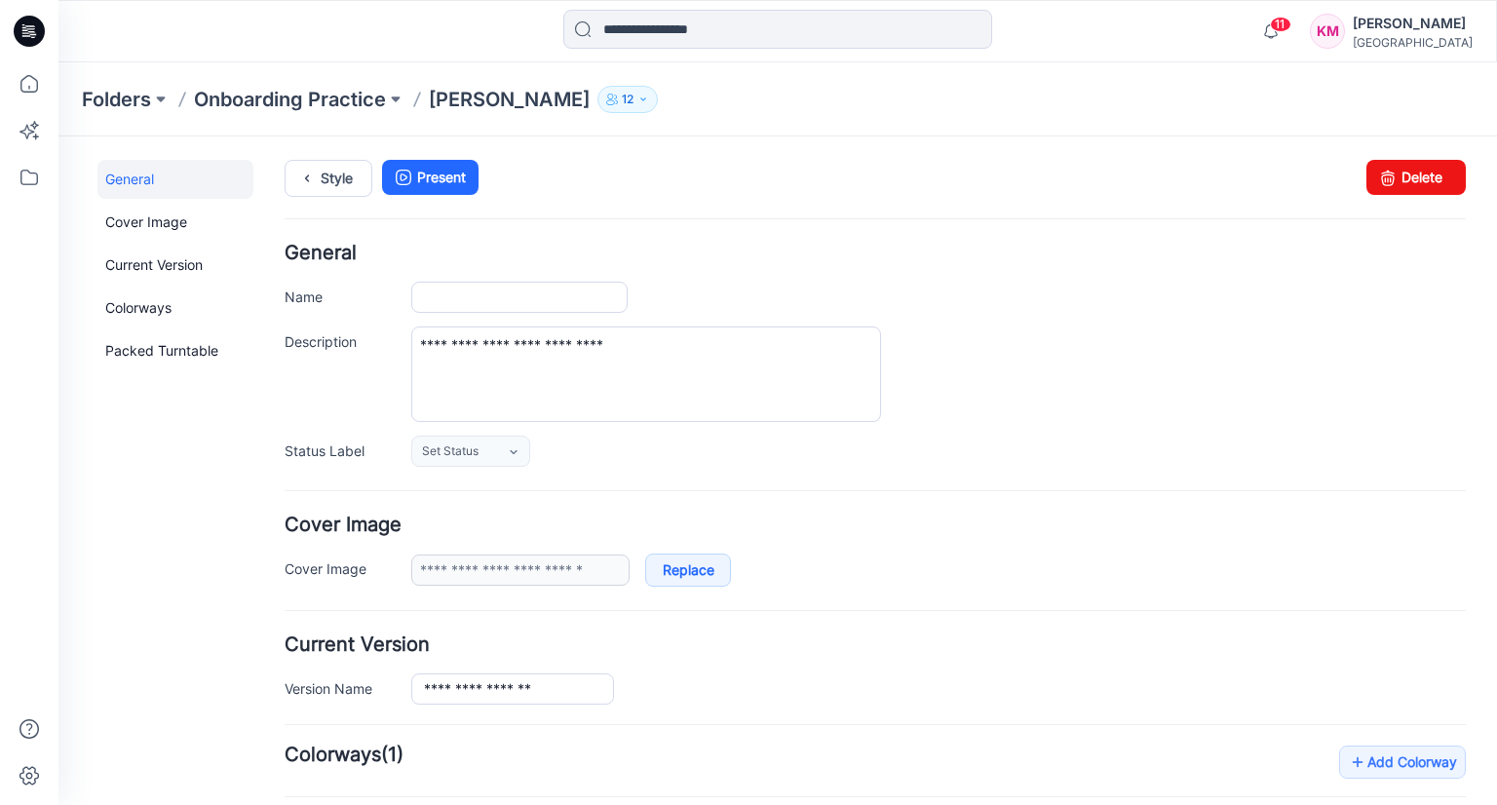
type input "**********"
drag, startPoint x: 1416, startPoint y: 172, endPoint x: 870, endPoint y: 235, distance: 549.2
click at [1416, 172] on link "Delete" at bounding box center [1415, 177] width 99 height 35
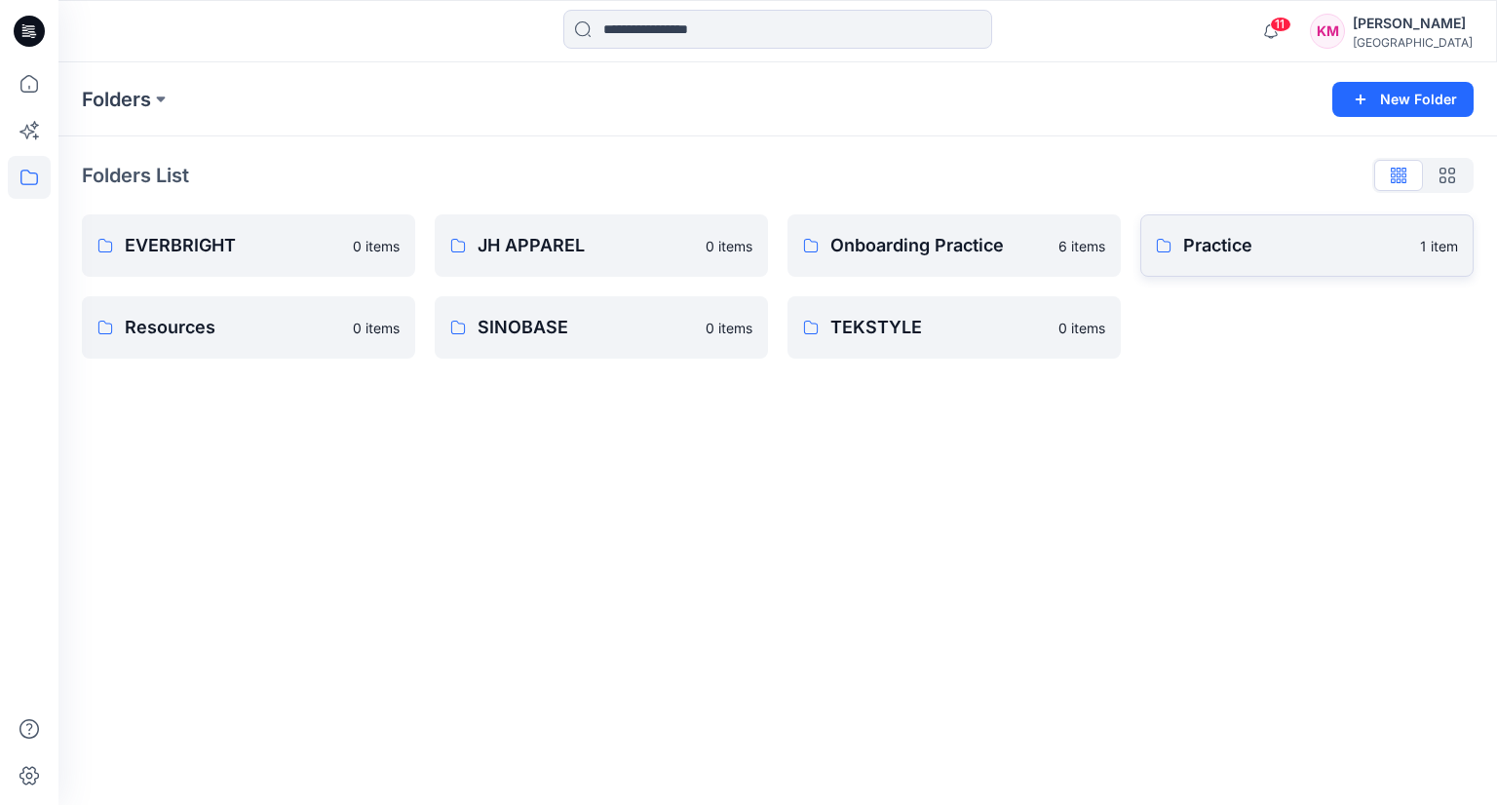
click at [1337, 242] on p "Practice" at bounding box center [1295, 245] width 225 height 27
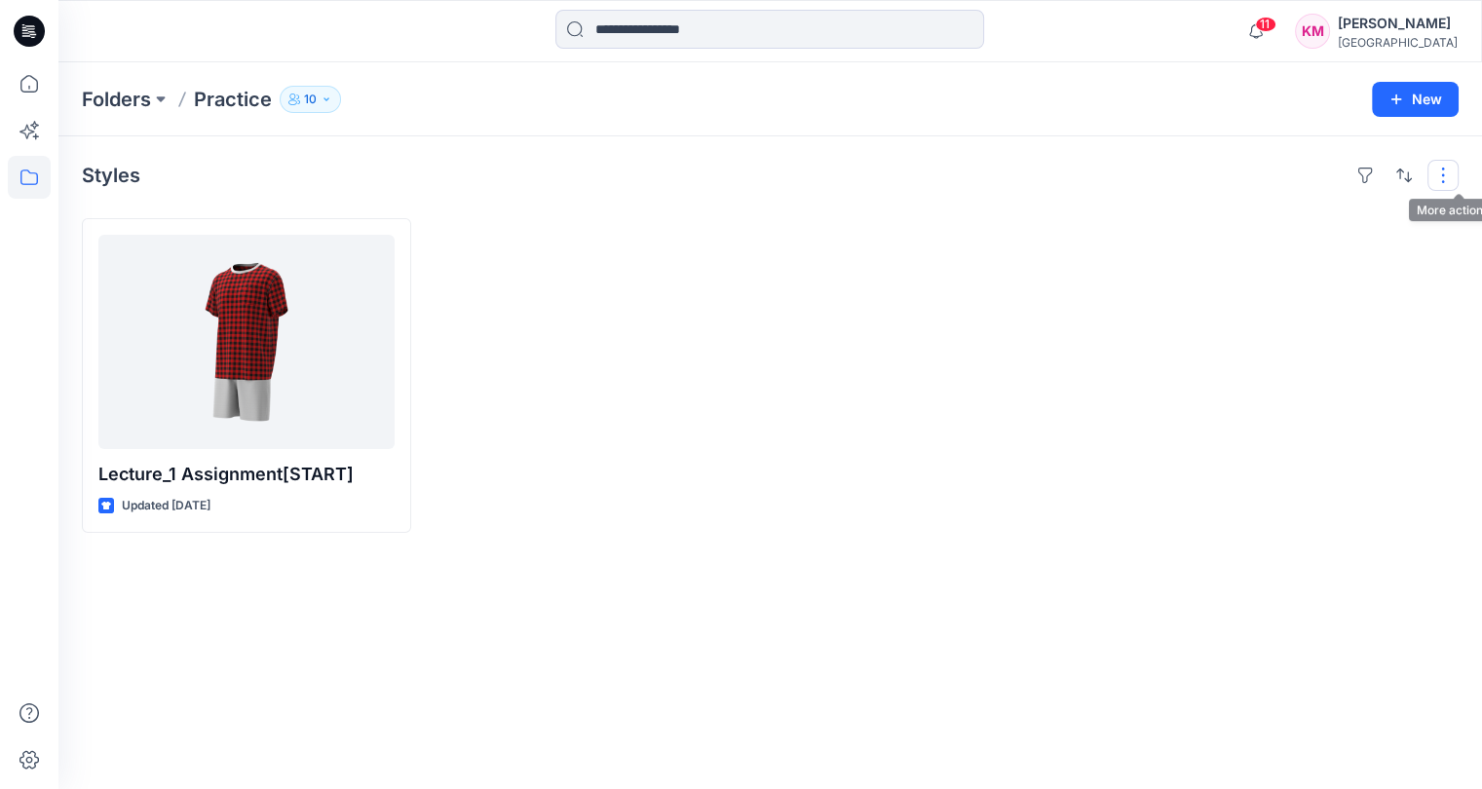
click at [1452, 165] on button "button" at bounding box center [1442, 175] width 31 height 31
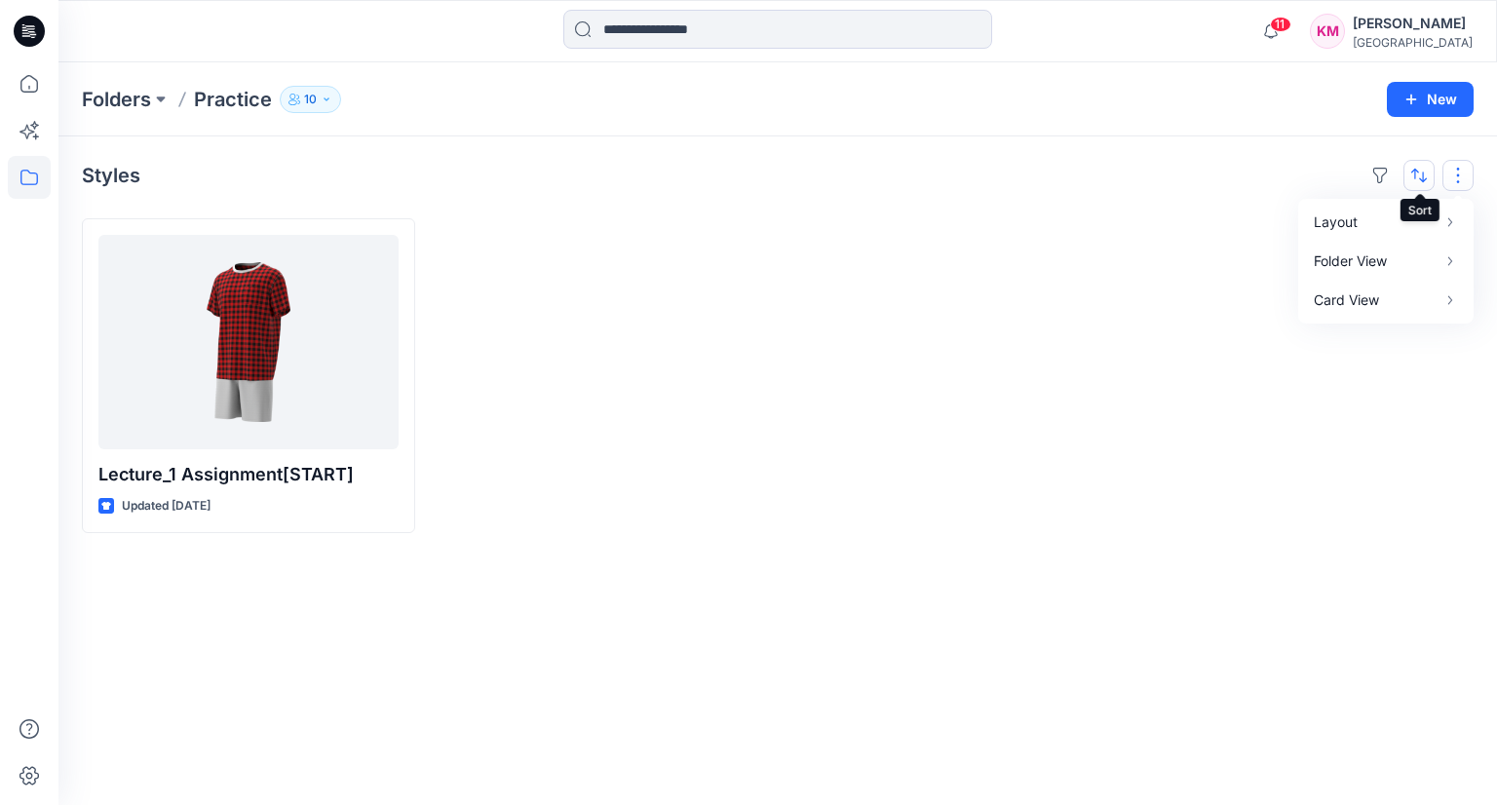
click at [1420, 175] on button "button" at bounding box center [1418, 175] width 31 height 31
click at [1378, 172] on button "button" at bounding box center [1379, 175] width 31 height 31
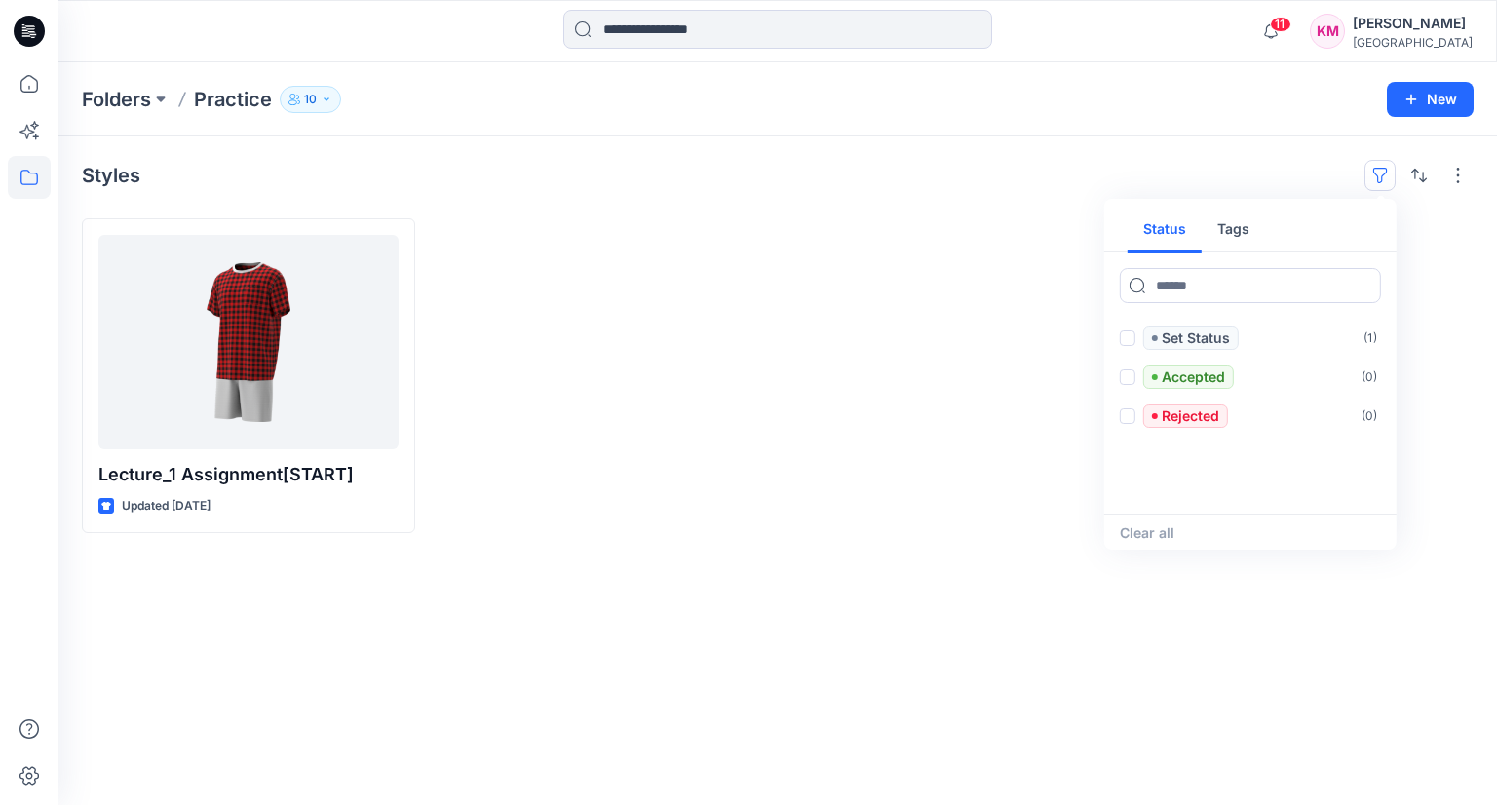
drag, startPoint x: 863, startPoint y: 530, endPoint x: 822, endPoint y: 495, distance: 53.9
click at [862, 530] on div at bounding box center [953, 375] width 333 height 315
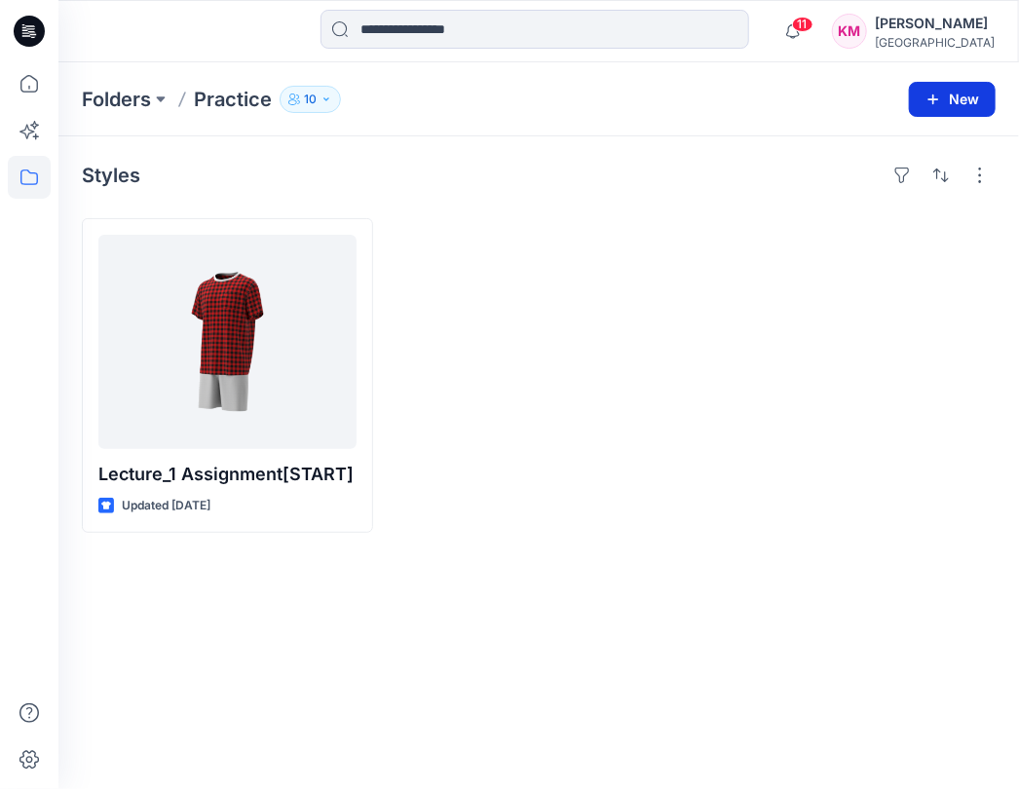
click at [939, 98] on icon "button" at bounding box center [934, 100] width 16 height 16
click at [710, 440] on div at bounding box center [849, 375] width 291 height 315
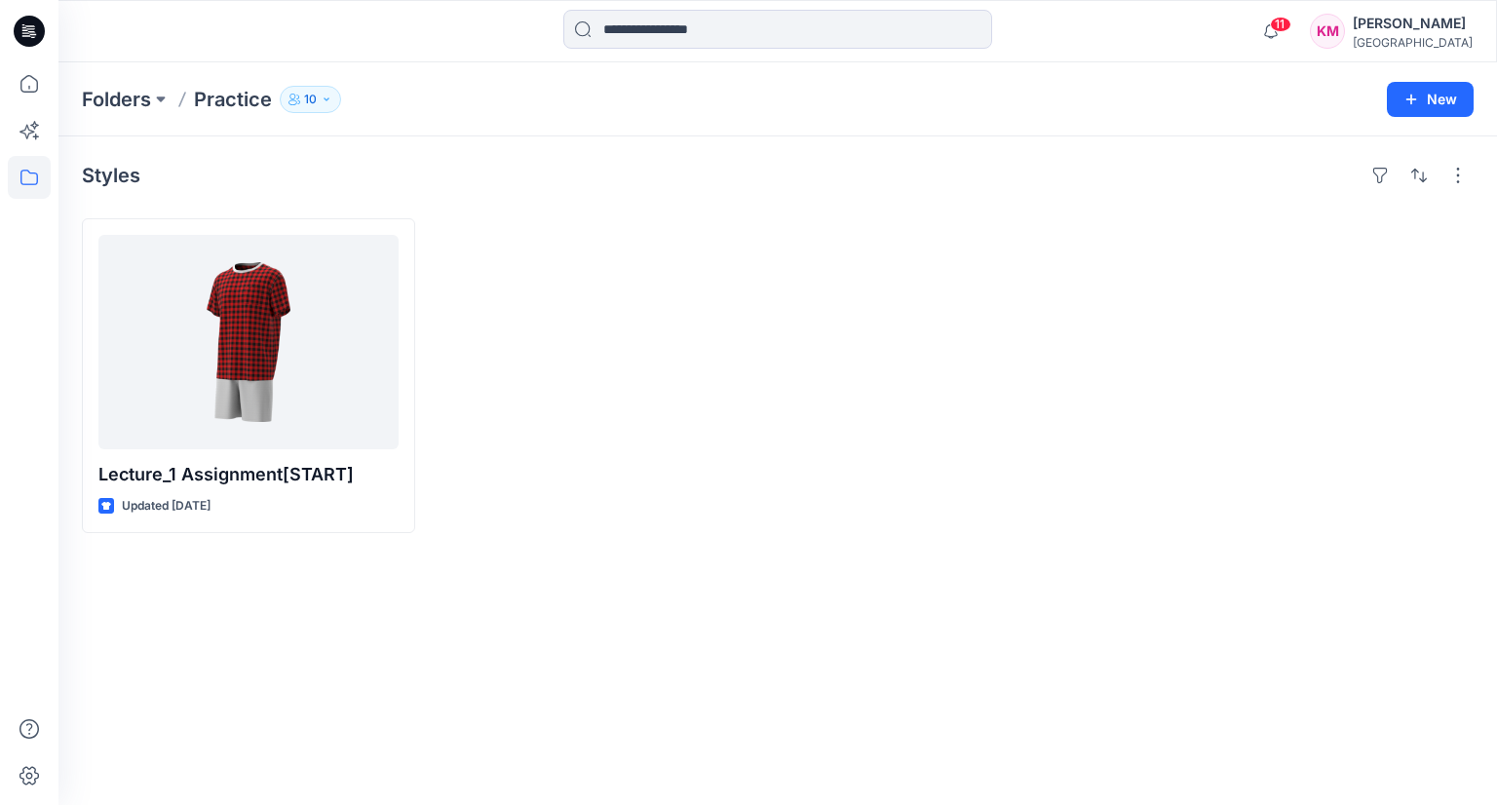
click at [321, 102] on icon "button" at bounding box center [327, 100] width 12 height 12
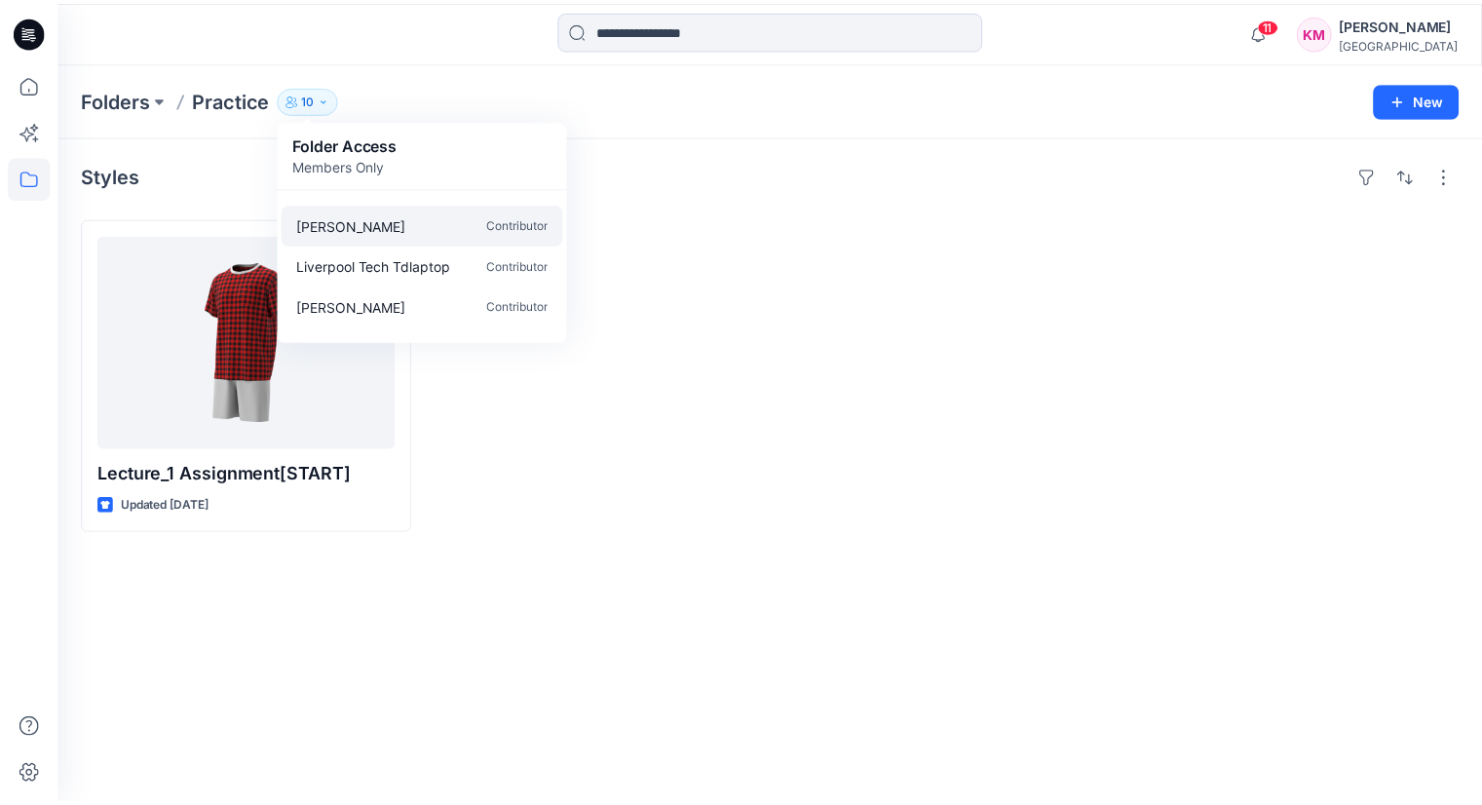
scroll to position [262, 0]
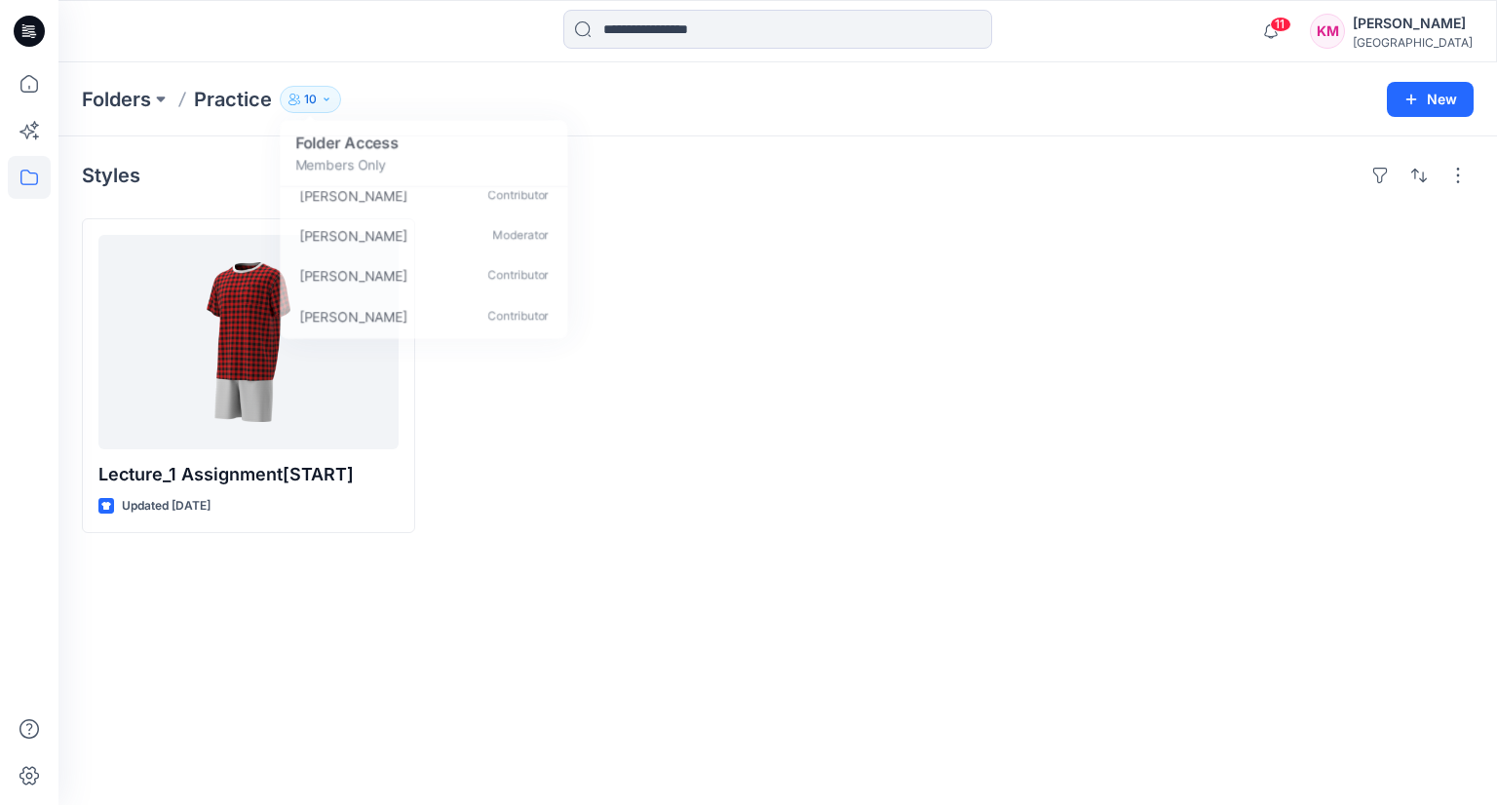
drag, startPoint x: 486, startPoint y: 520, endPoint x: 208, endPoint y: 689, distance: 325.7
click at [486, 520] on div at bounding box center [601, 375] width 333 height 315
drag, startPoint x: 442, startPoint y: 587, endPoint x: 1045, endPoint y: 304, distance: 665.2
click at [984, 315] on div at bounding box center [953, 375] width 333 height 315
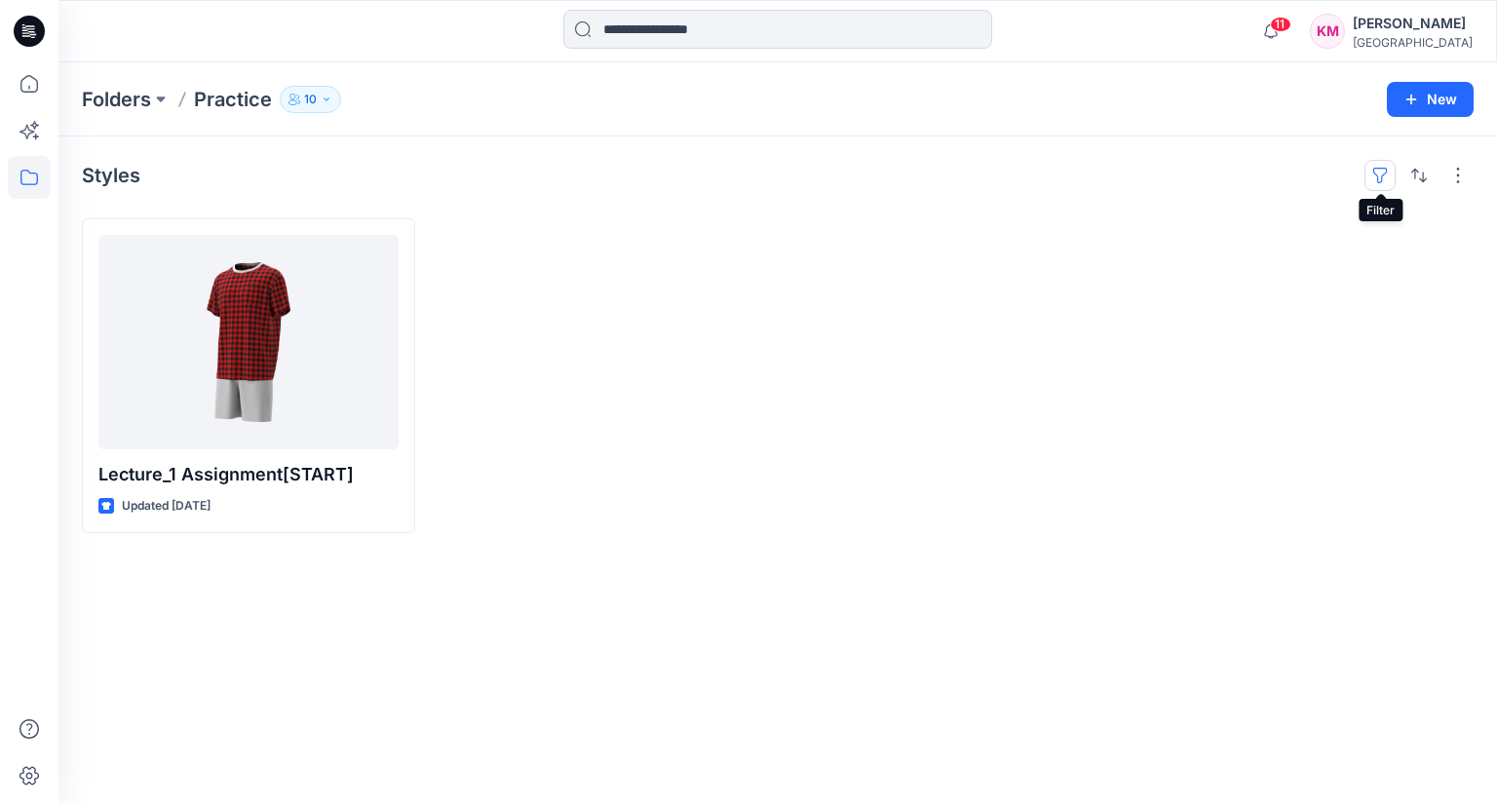
click at [1380, 184] on button "button" at bounding box center [1379, 175] width 31 height 31
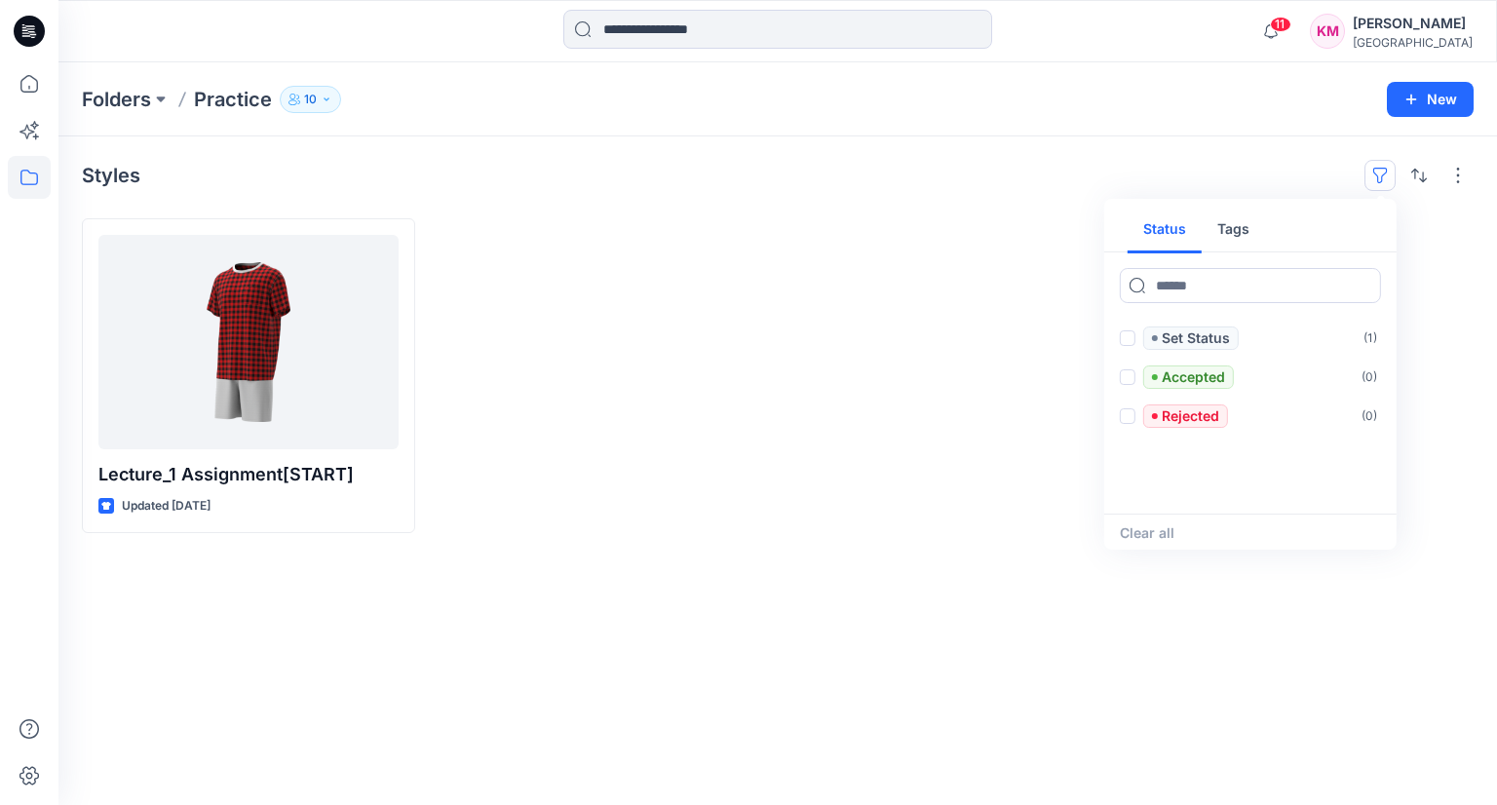
drag, startPoint x: 1419, startPoint y: 215, endPoint x: 1432, endPoint y: 188, distance: 30.5
click at [1419, 215] on div "Styles Status Tags Set Status ( 1 ) Accepted ( 0 ) Rejected ( 0 ) Clear all Lec…" at bounding box center [777, 470] width 1438 height 668
click at [1448, 176] on button "button" at bounding box center [1457, 175] width 31 height 31
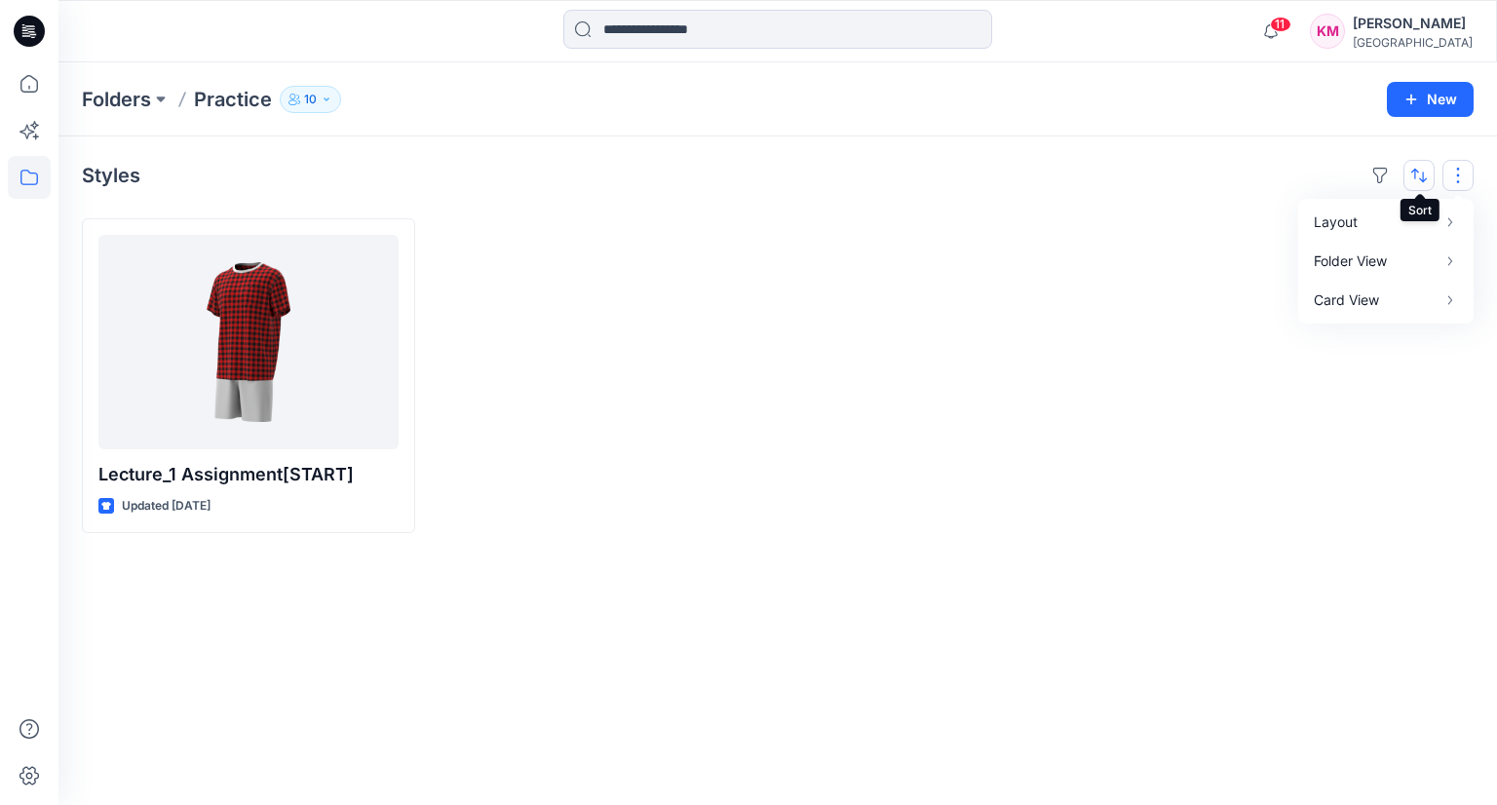
click at [1408, 176] on button "button" at bounding box center [1418, 175] width 31 height 31
click at [1348, 100] on div "Folders Practice 10 Folder Access Members Only Lynne Choi Moderator Melfi Blanc…" at bounding box center [777, 99] width 1438 height 74
click at [138, 105] on p "Folders" at bounding box center [116, 99] width 69 height 27
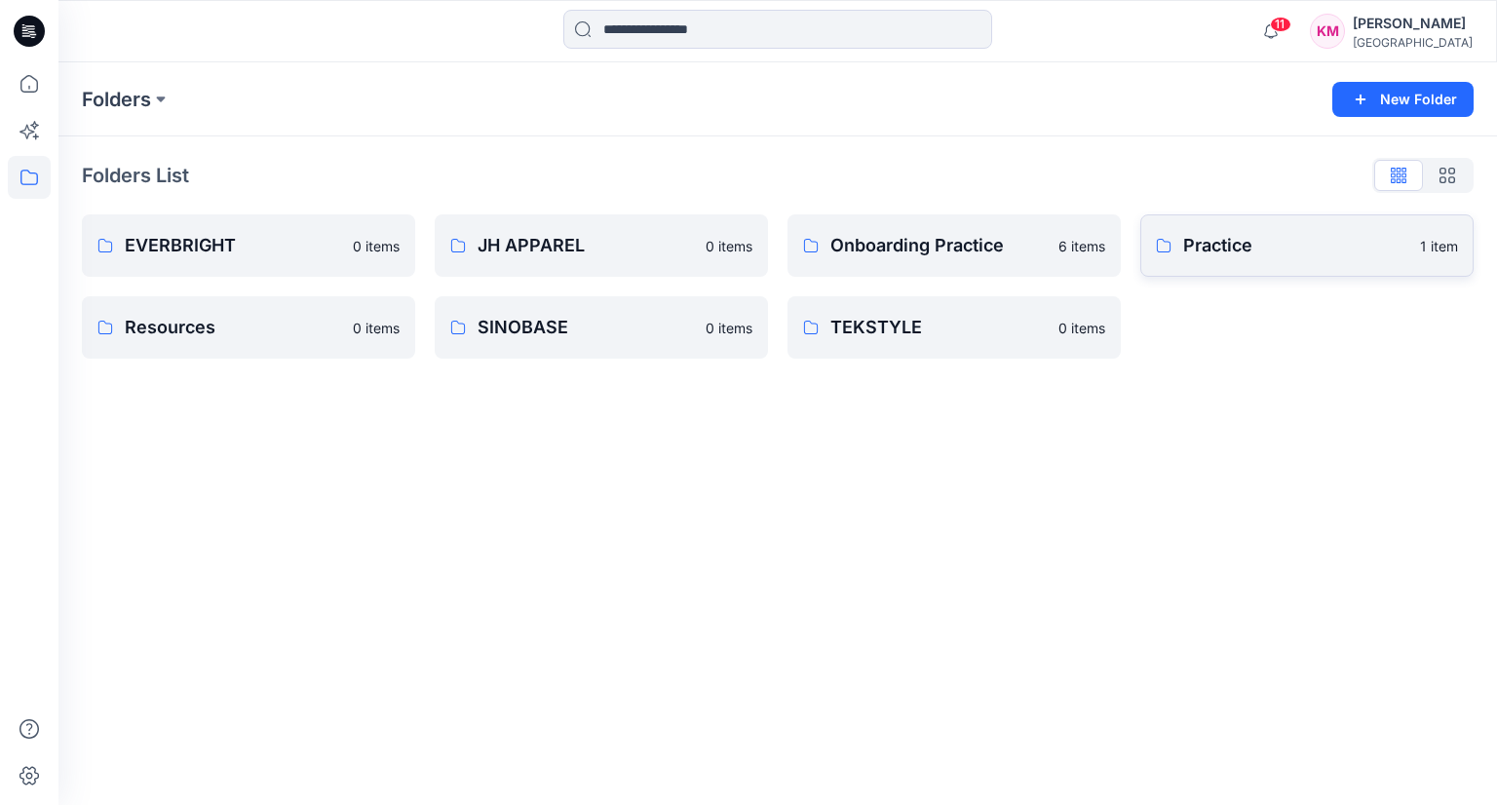
click at [1422, 248] on p "1 item" at bounding box center [1439, 246] width 38 height 20
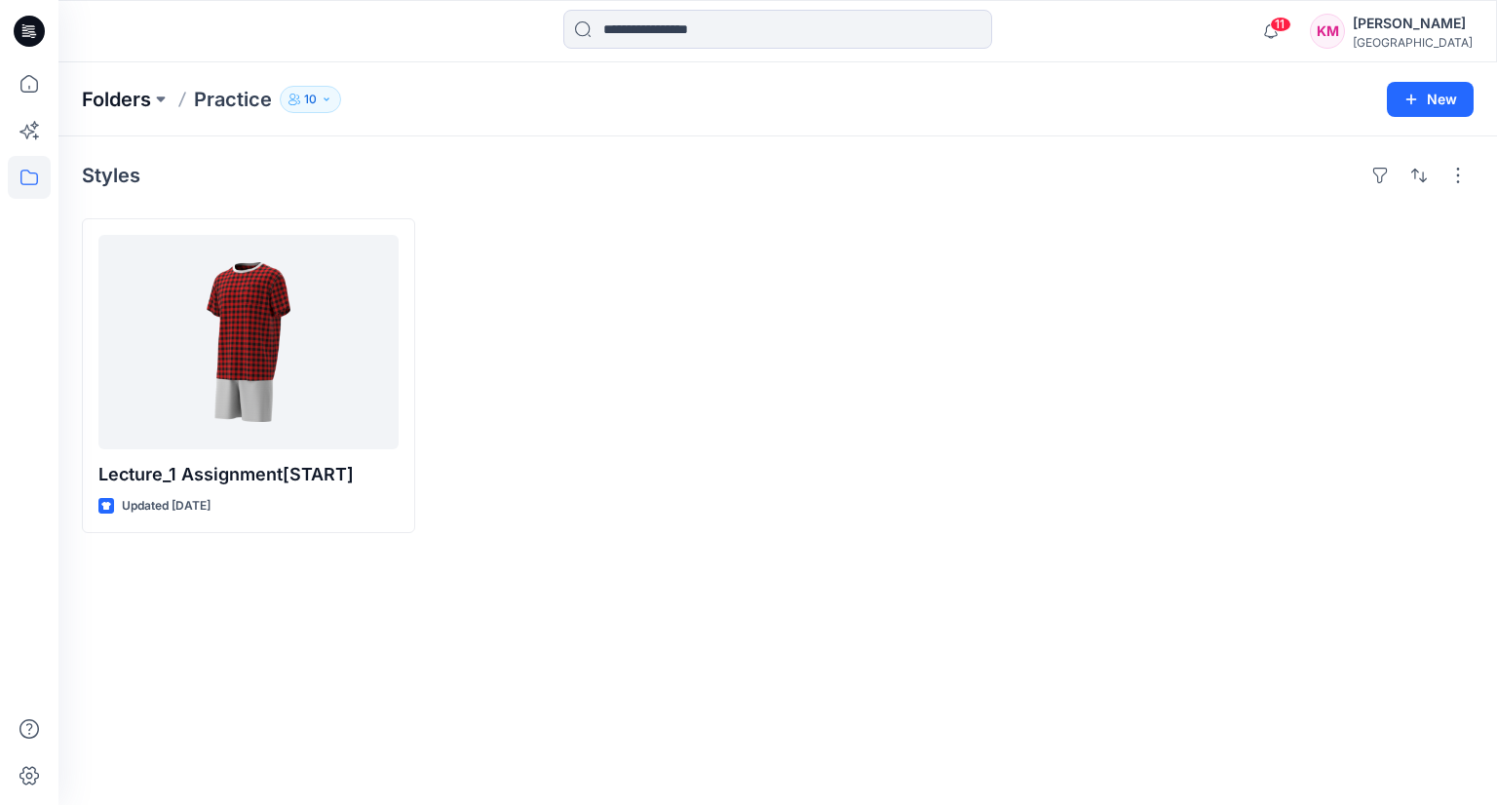
click at [146, 89] on p "Folders" at bounding box center [116, 99] width 69 height 27
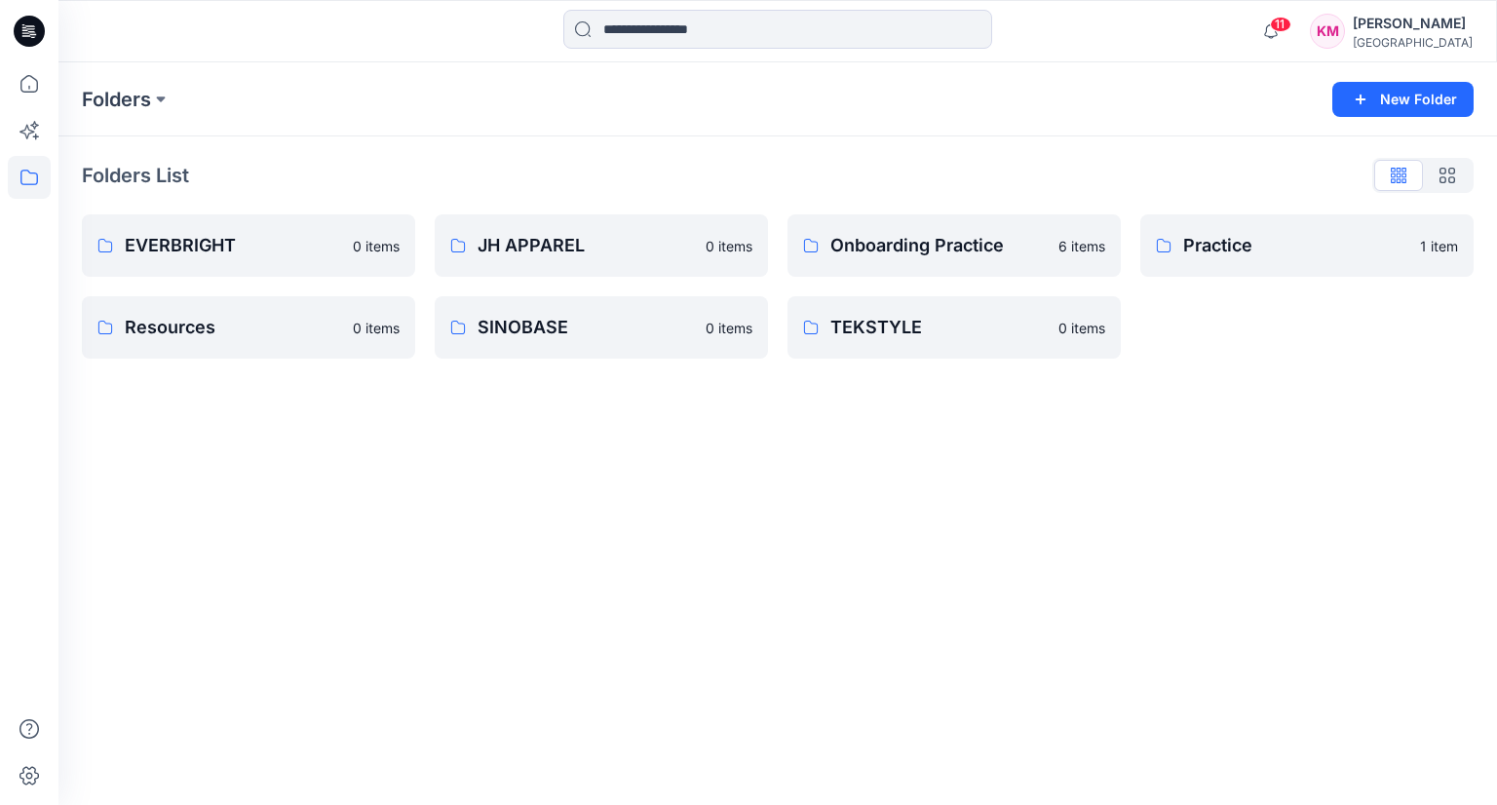
click at [1440, 174] on icon "button" at bounding box center [1447, 176] width 16 height 16
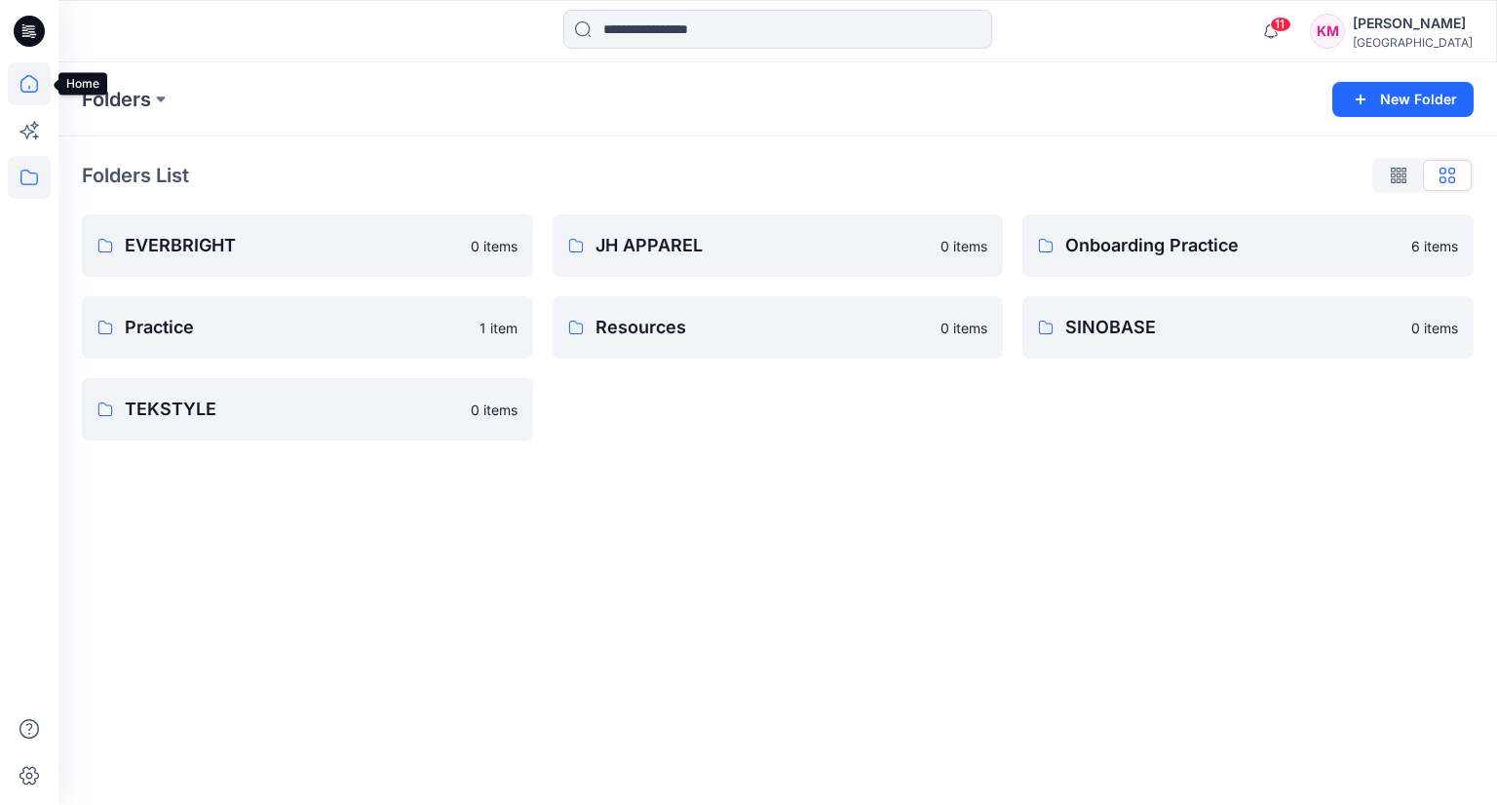
click at [22, 83] on icon at bounding box center [29, 83] width 43 height 43
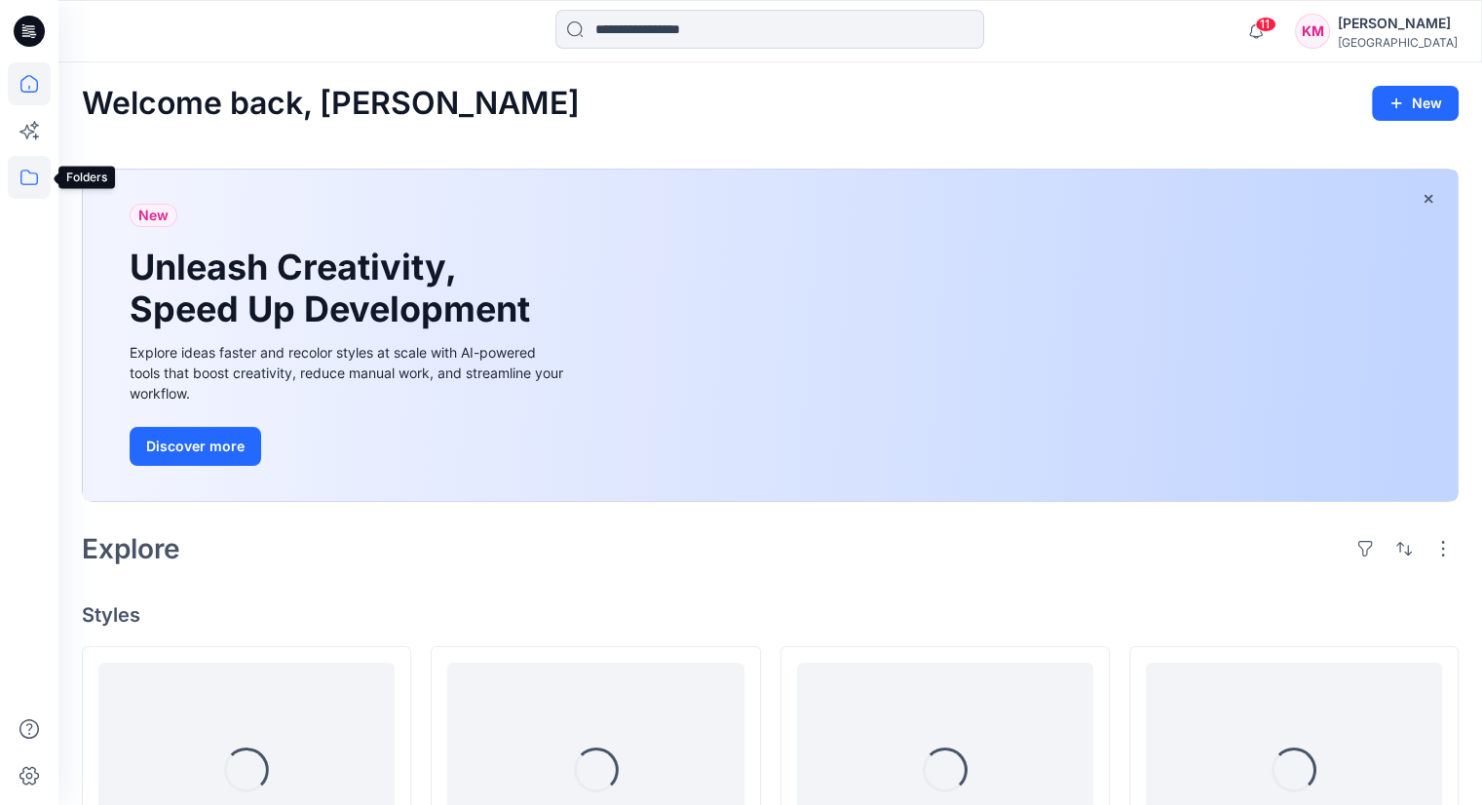
click at [23, 180] on icon at bounding box center [29, 177] width 43 height 43
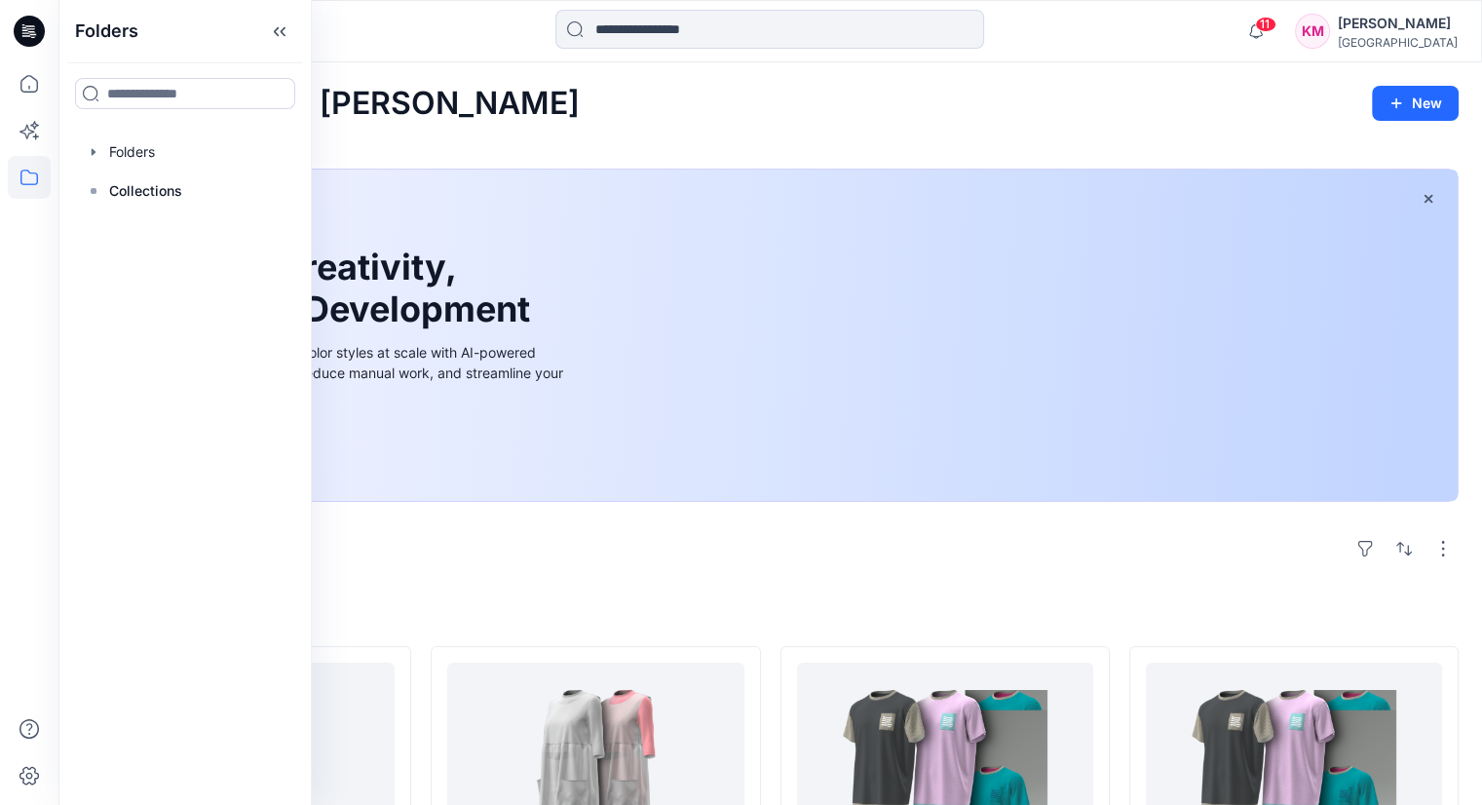
drag, startPoint x: 490, startPoint y: 552, endPoint x: 1279, endPoint y: 432, distance: 798.4
click at [492, 552] on div "Explore" at bounding box center [770, 548] width 1377 height 47
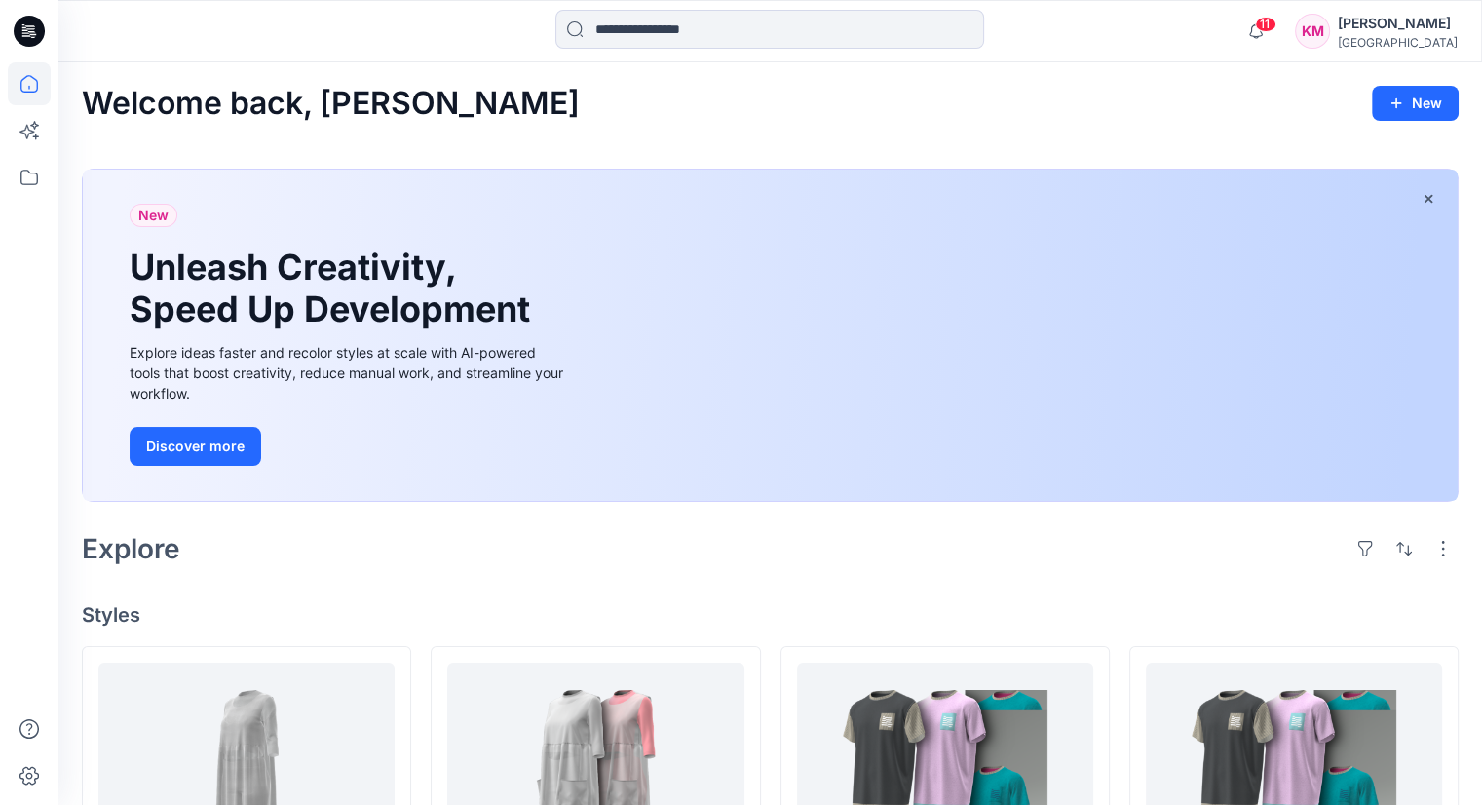
click at [693, 465] on div "New Unleash Creativity, Speed Up Development Explore ideas faster and recolor s…" at bounding box center [770, 335] width 1375 height 331
click at [1423, 109] on button "New" at bounding box center [1415, 103] width 87 height 35
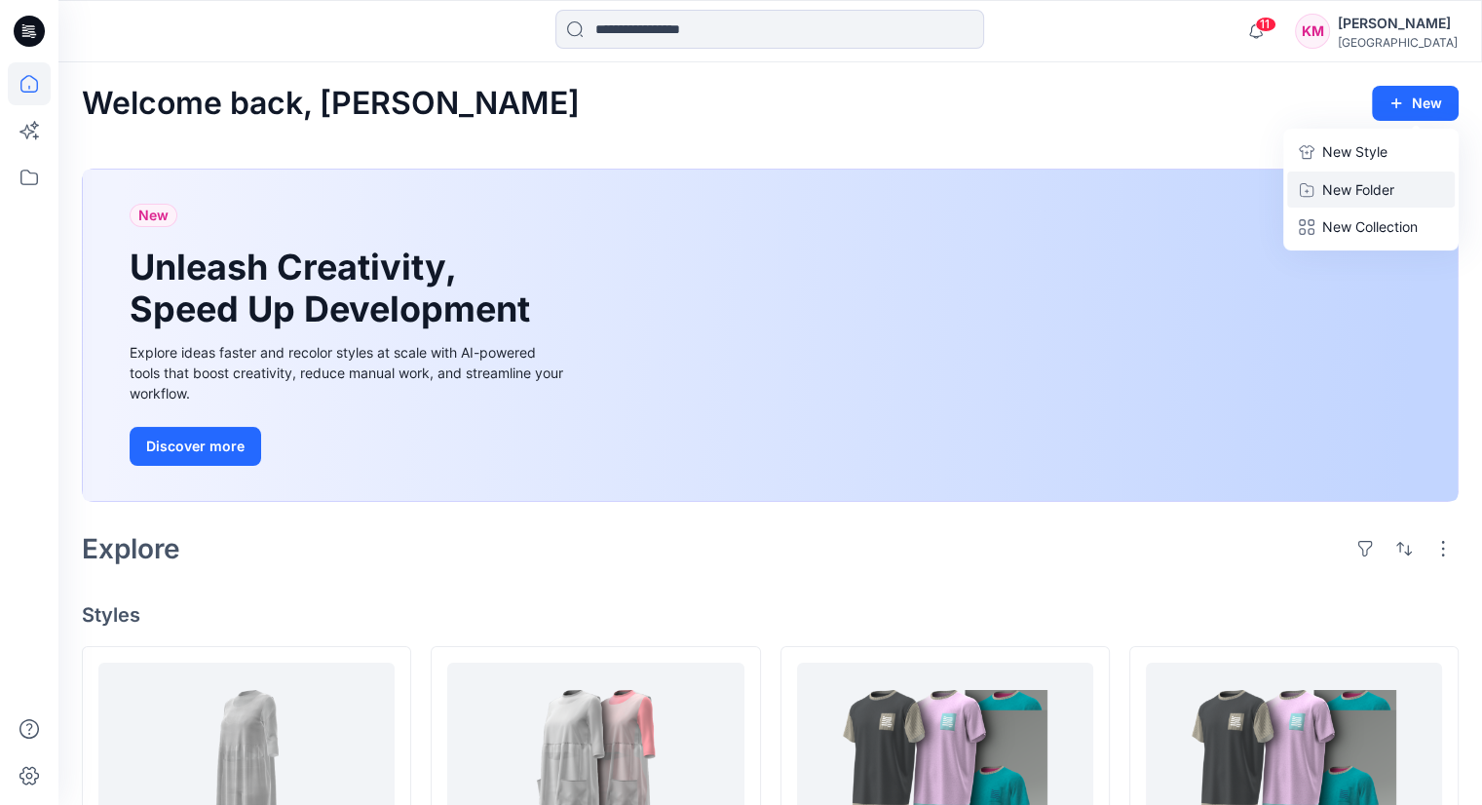
click at [1406, 189] on button "New Folder" at bounding box center [1371, 189] width 168 height 36
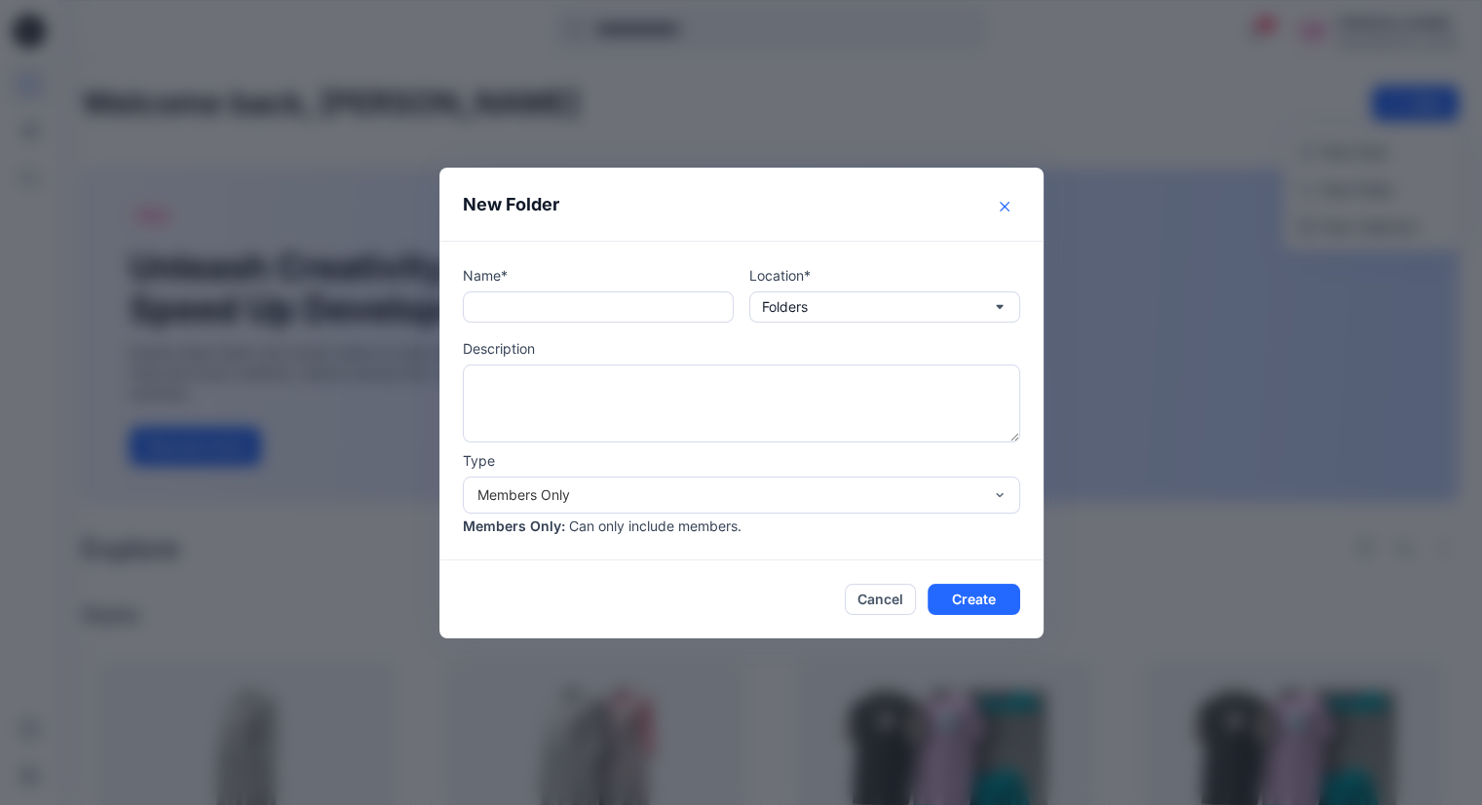
click at [1013, 196] on button "Close" at bounding box center [1004, 206] width 31 height 31
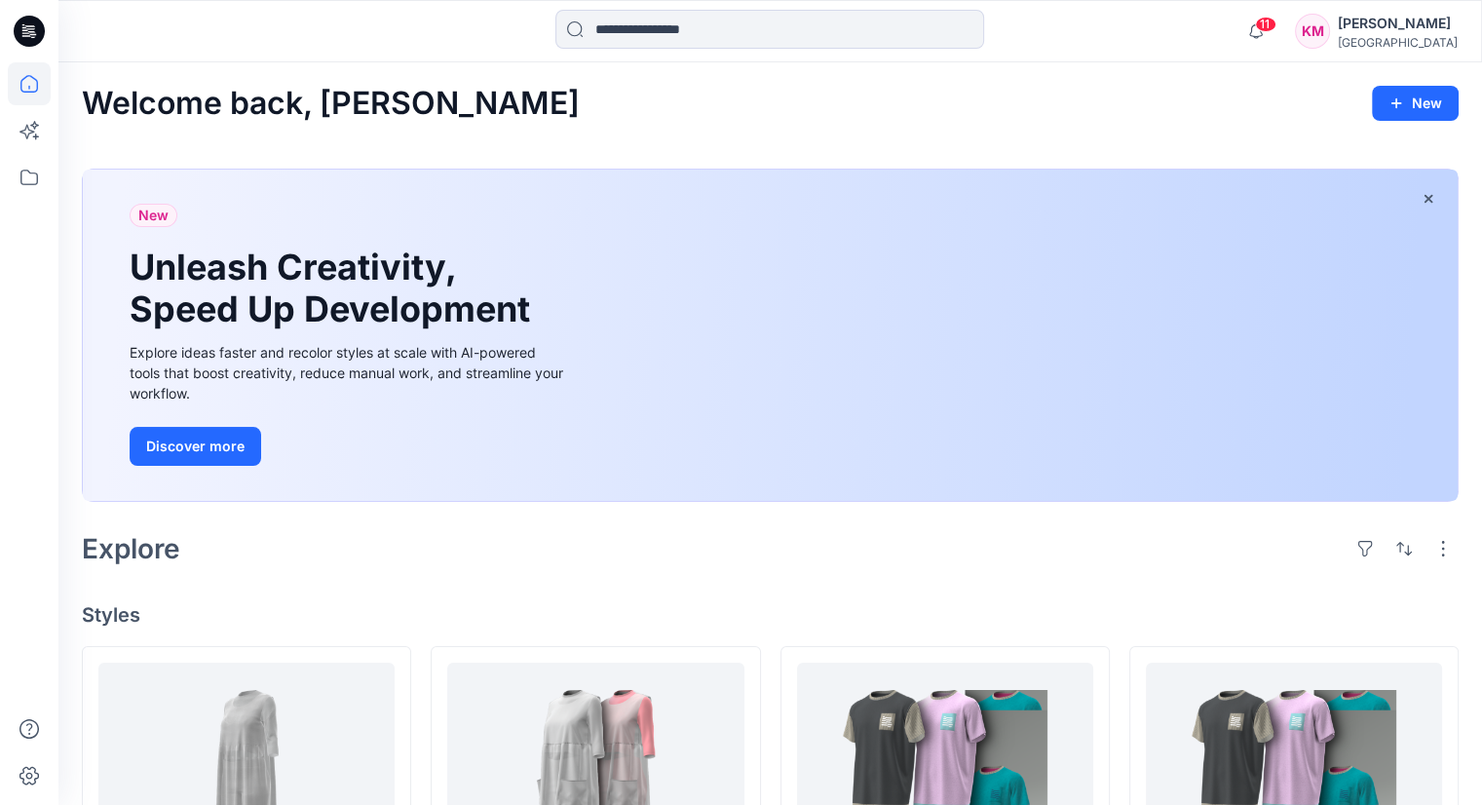
click at [1343, 25] on div "[PERSON_NAME]" at bounding box center [1398, 23] width 120 height 23
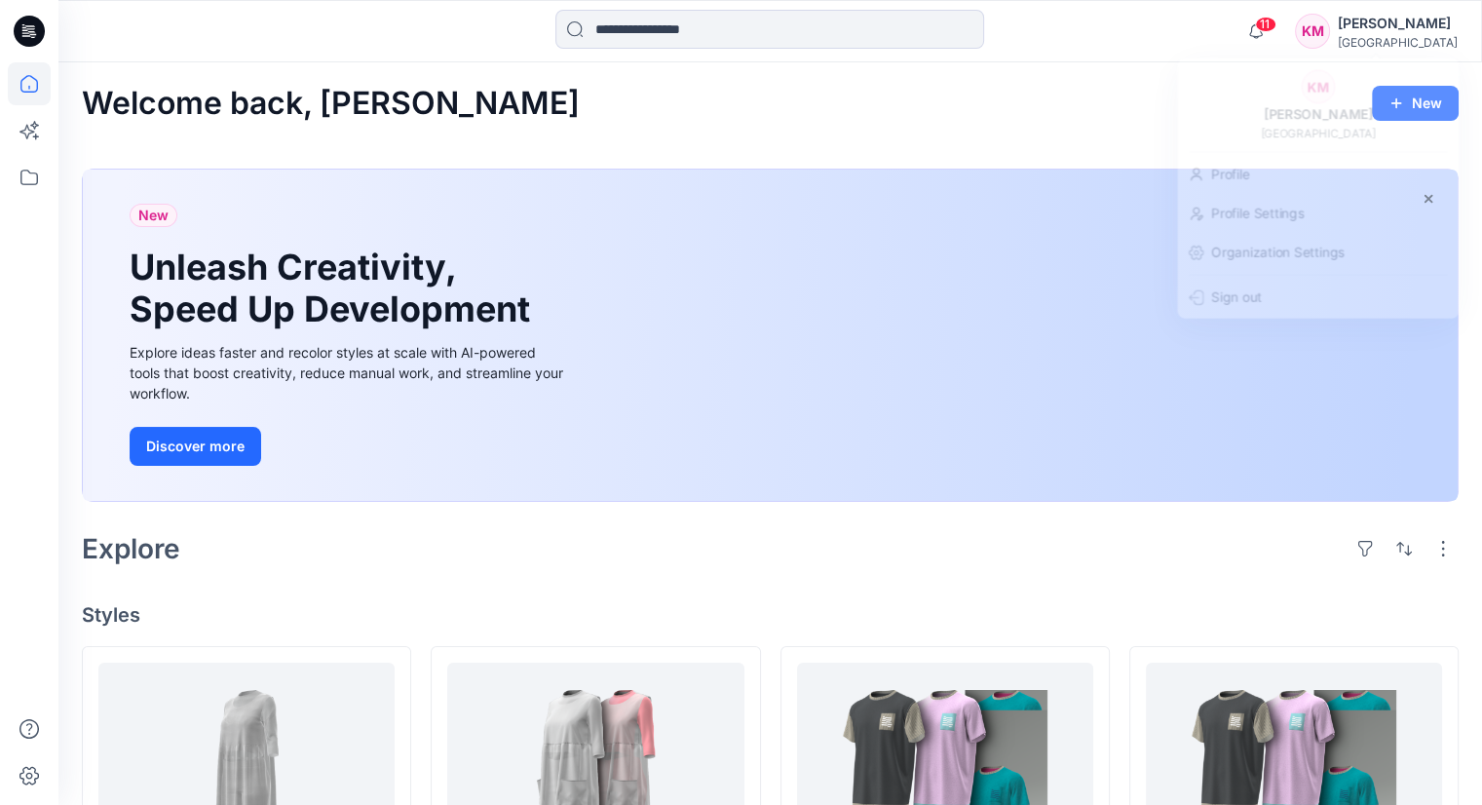
click at [27, 34] on icon at bounding box center [29, 31] width 31 height 31
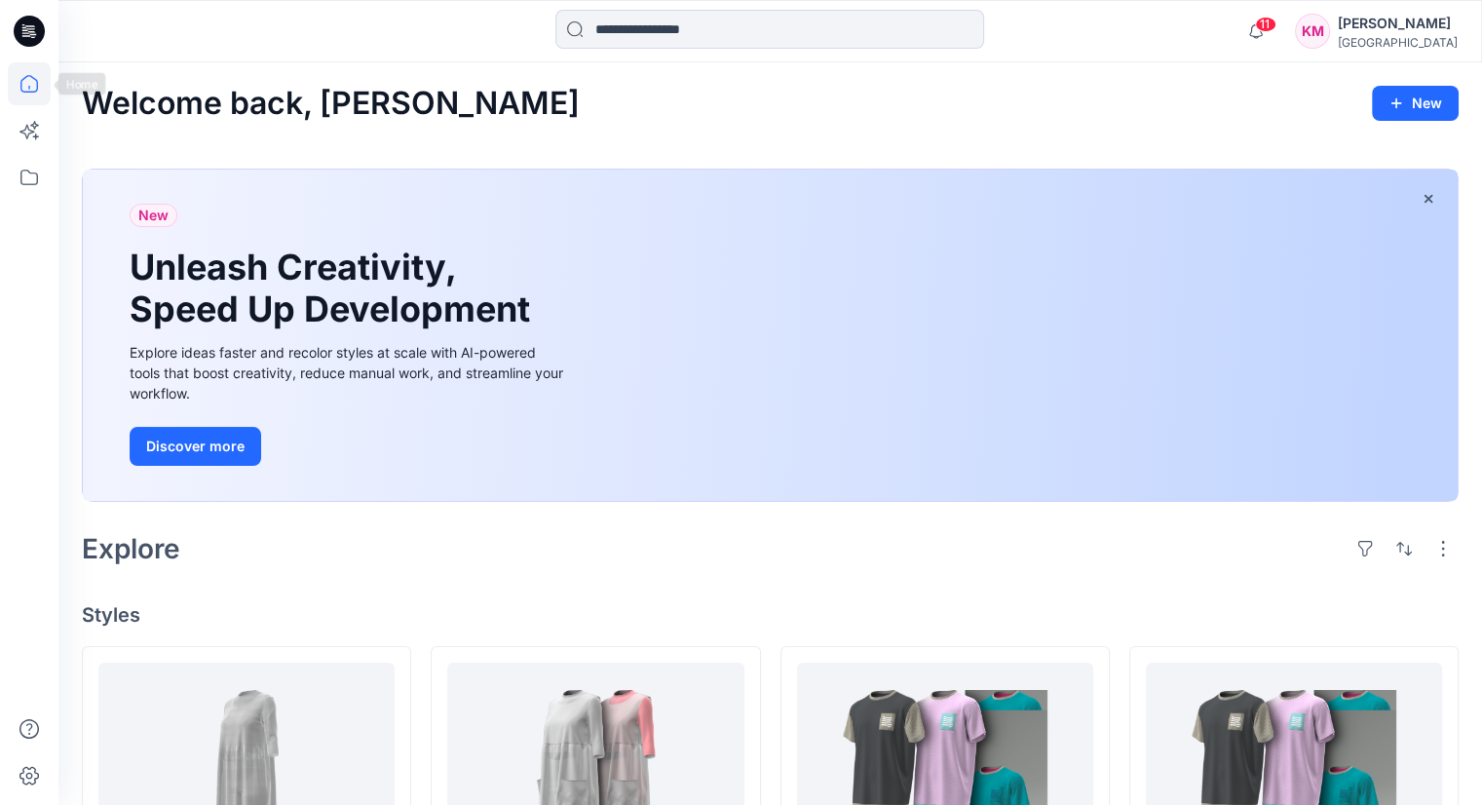
click at [40, 95] on icon at bounding box center [29, 83] width 43 height 43
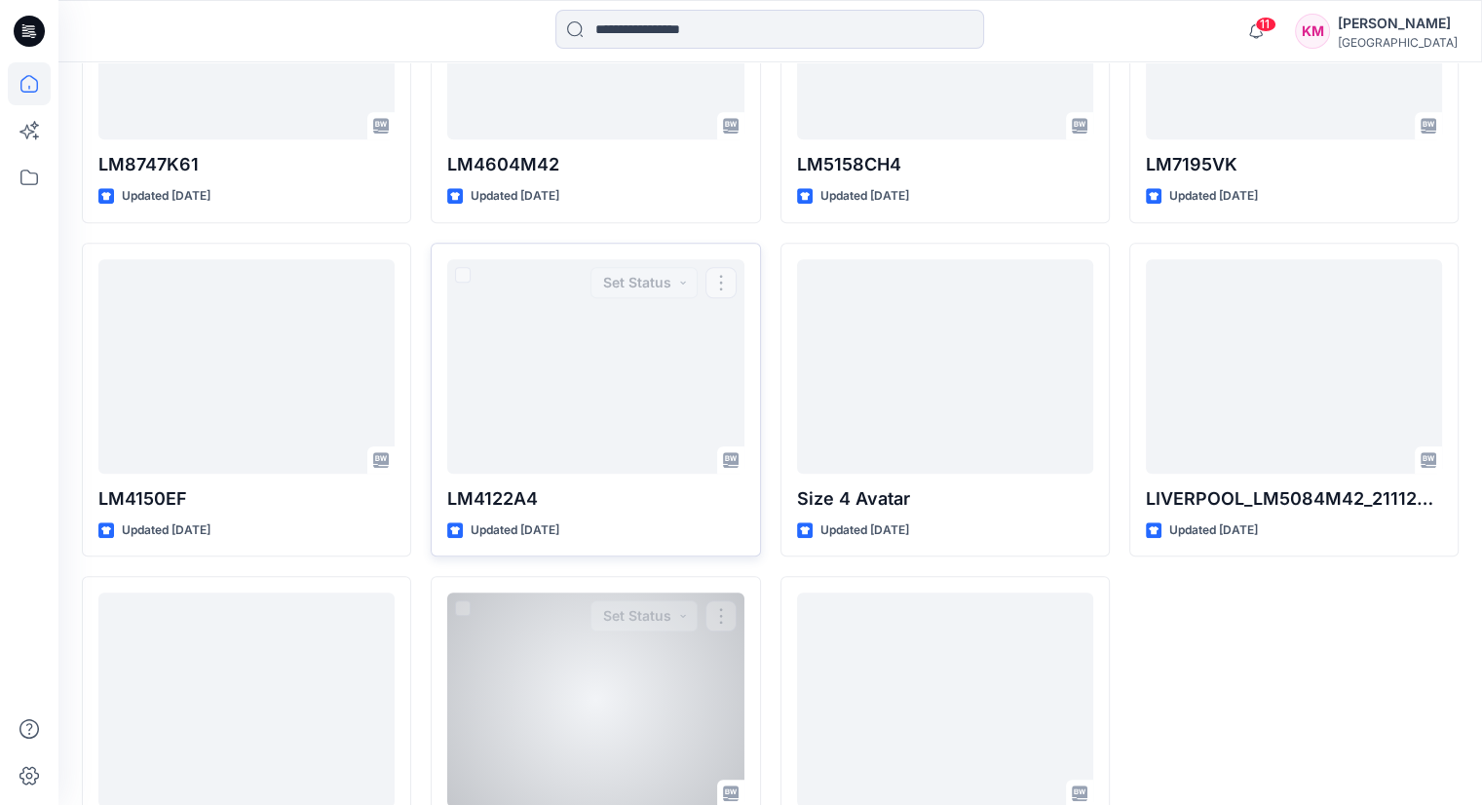
scroll to position [1844, 0]
